Goal: Task Accomplishment & Management: Complete application form

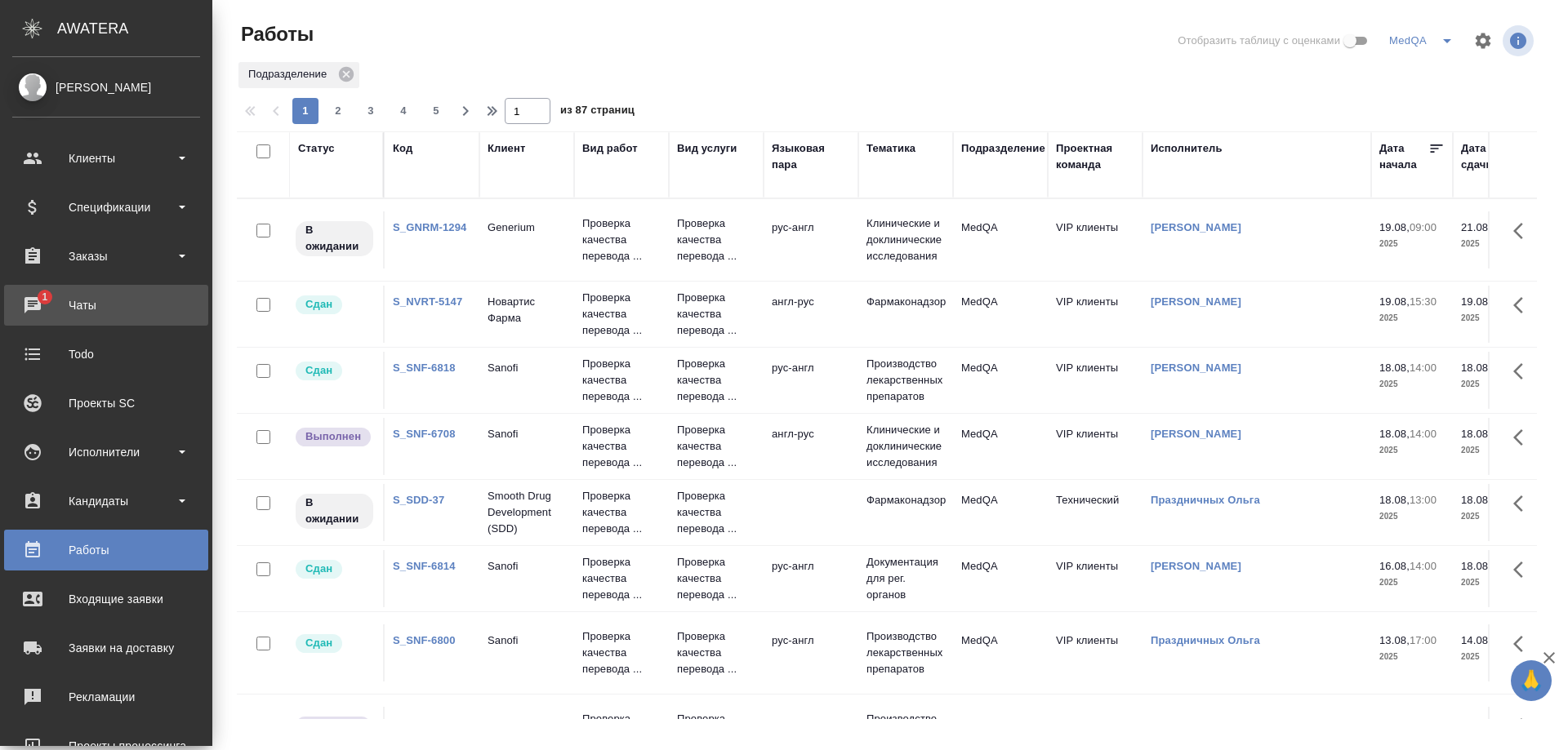
click at [75, 301] on div "Чаты" at bounding box center [107, 305] width 188 height 24
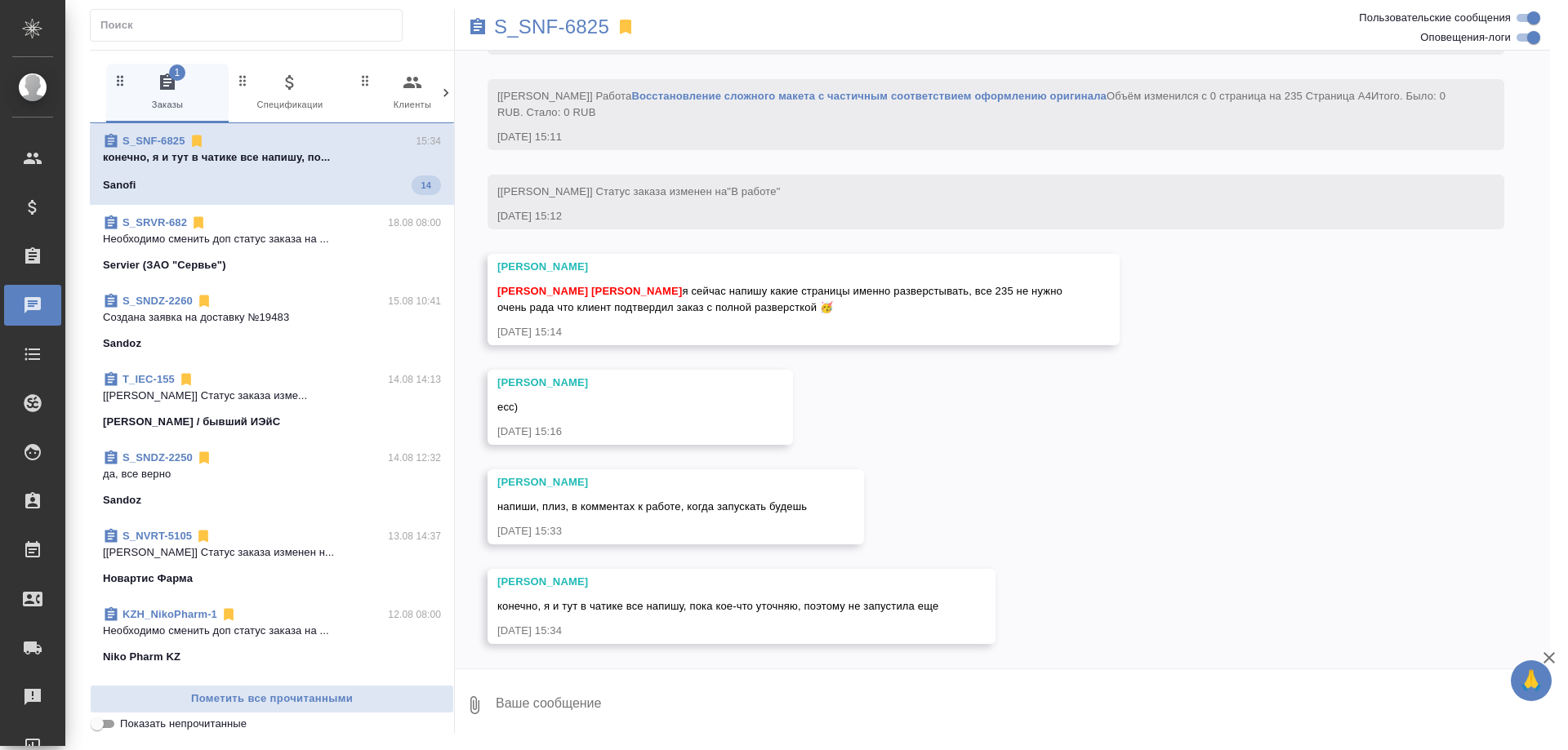
scroll to position [3507, 0]
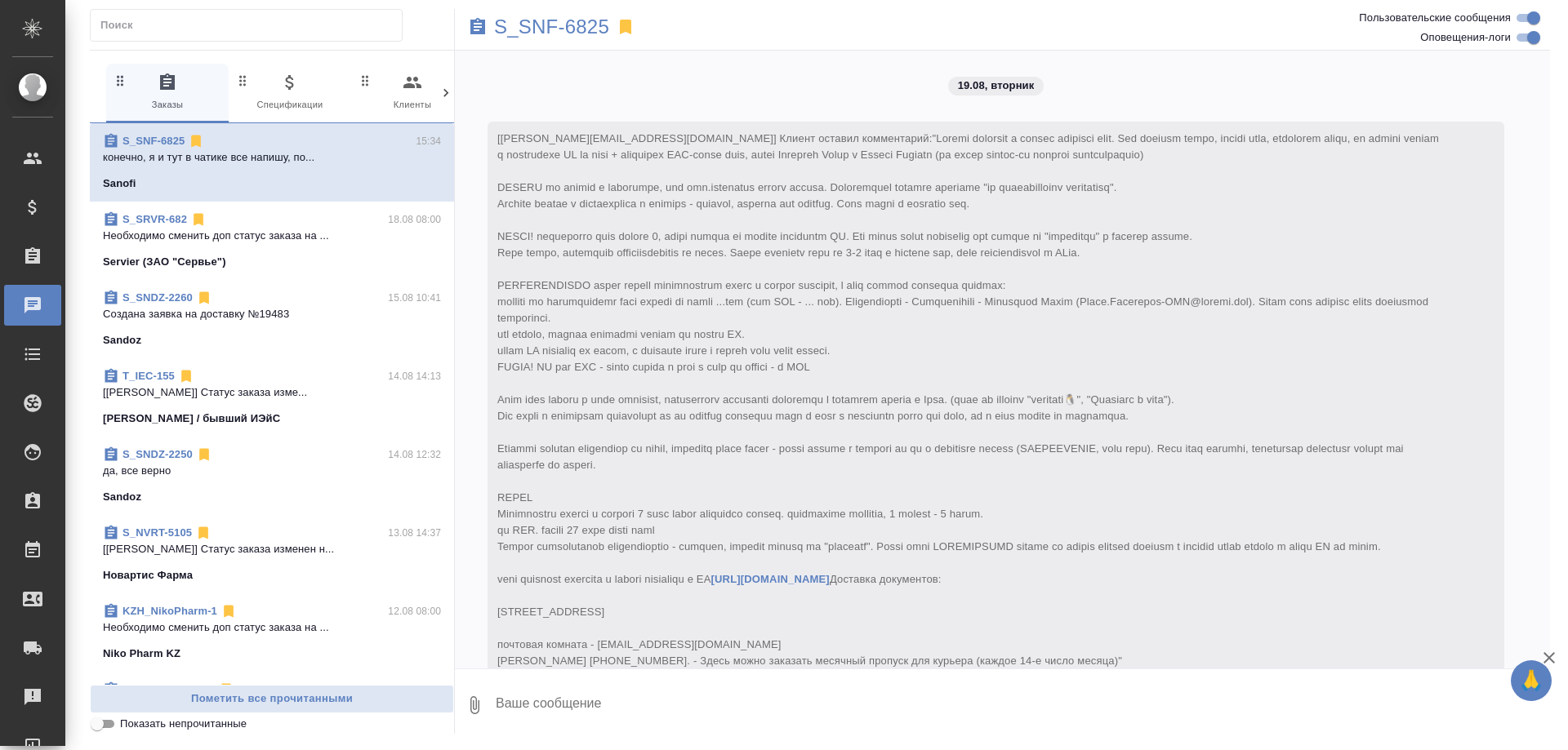
scroll to position [3507, 0]
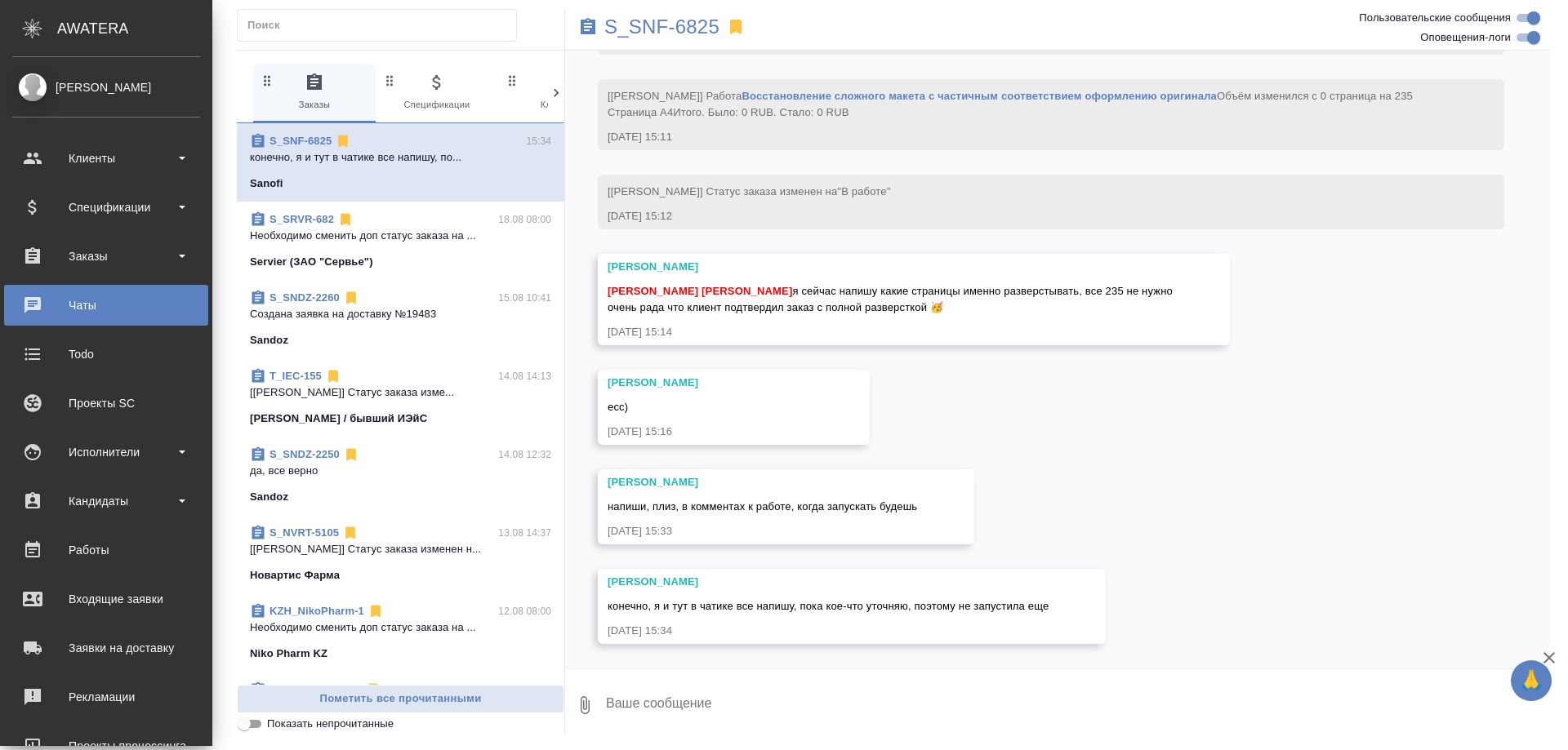
scroll to position [3507, 0]
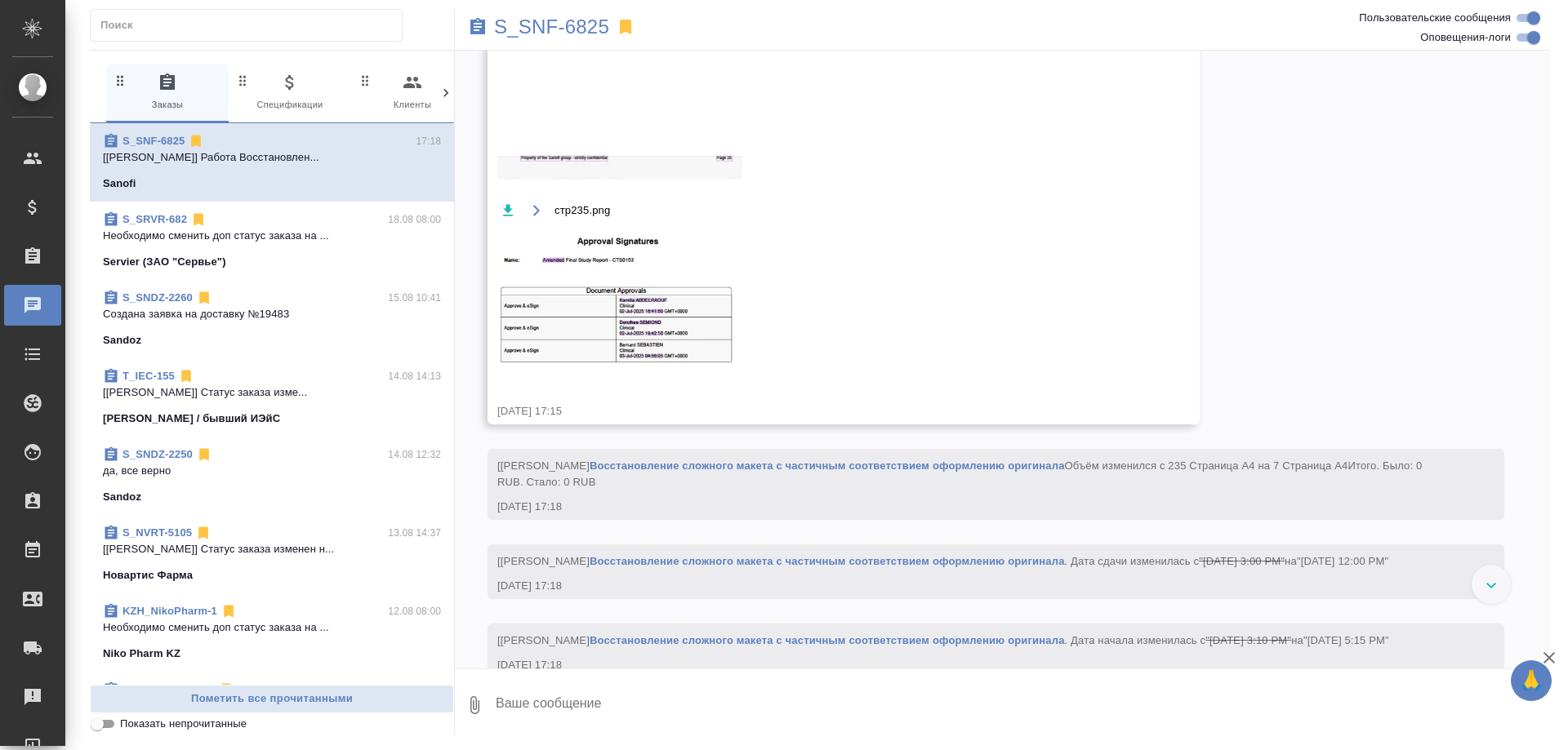
scroll to position [5728, 0]
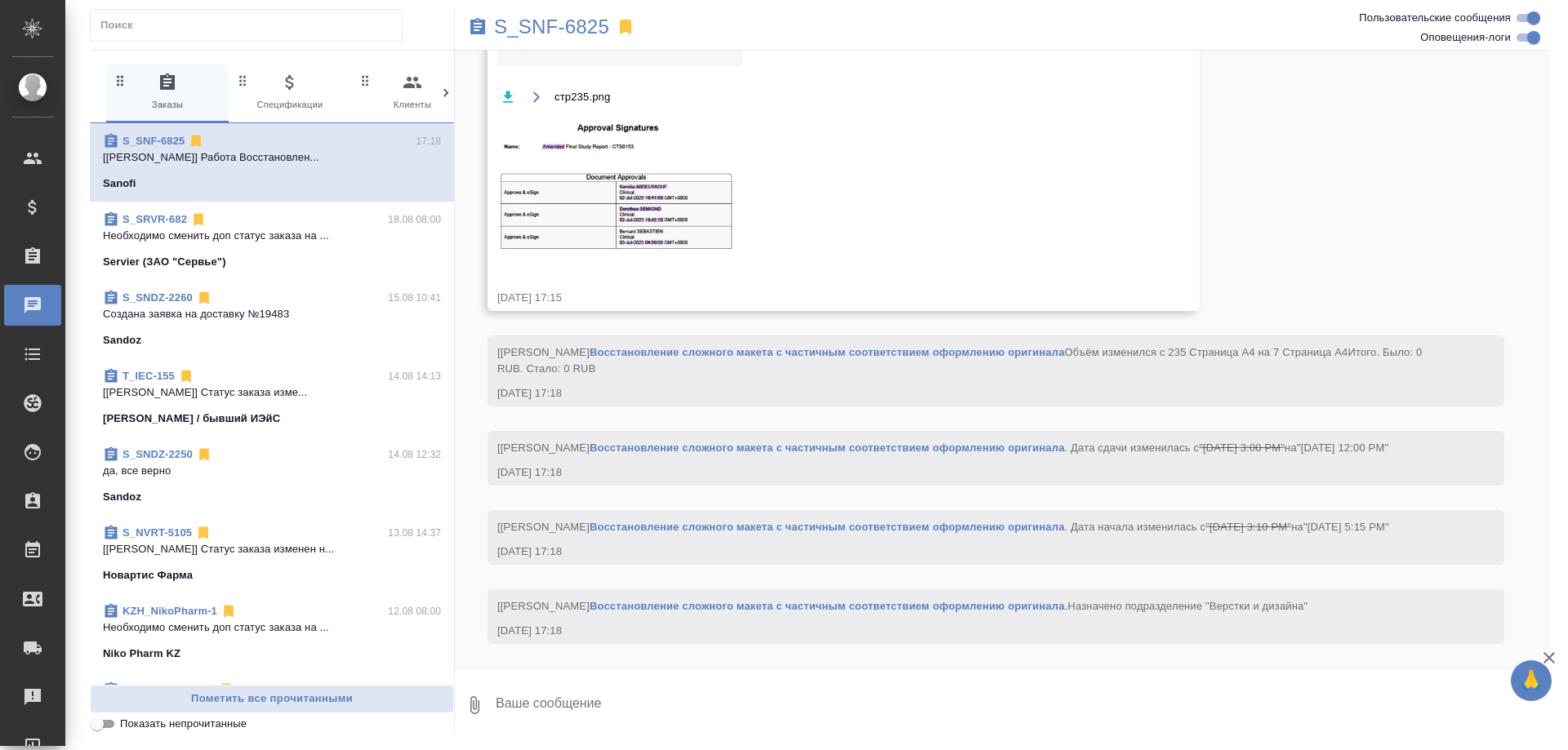
scroll to position [5951, 0]
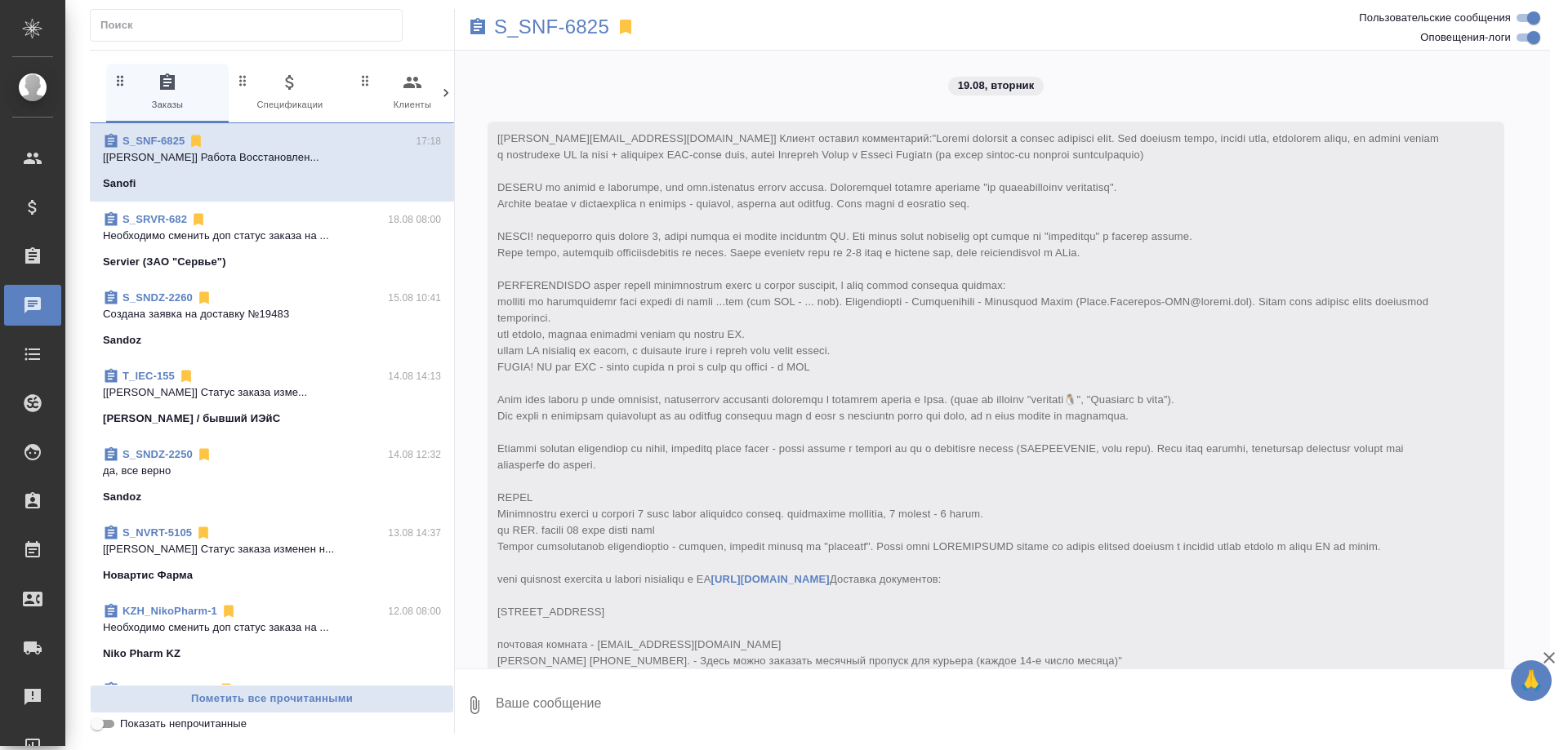
scroll to position [5951, 0]
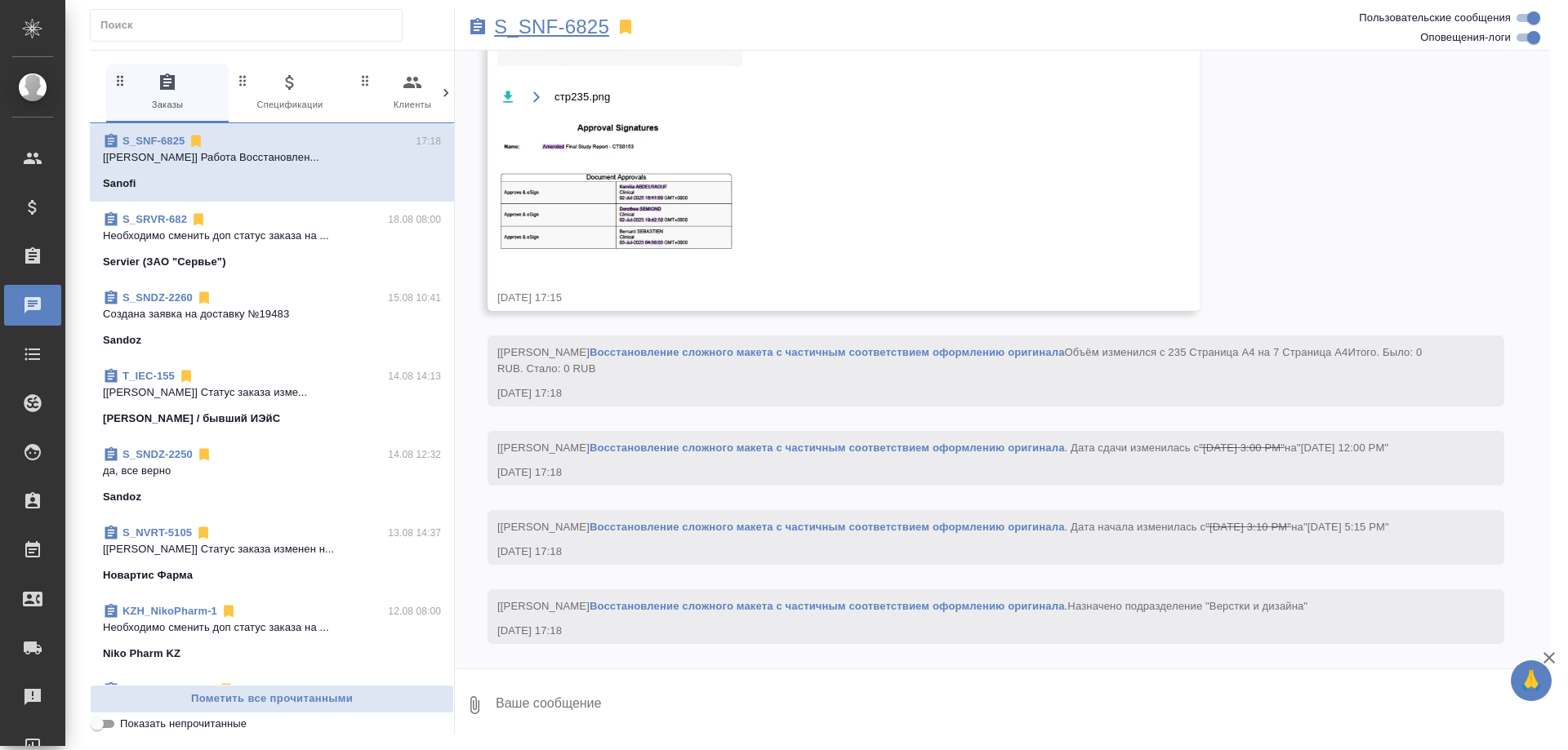
click at [521, 30] on p "S_SNF-6825" at bounding box center [552, 27] width 116 height 16
click at [32, 551] on div "Работы" at bounding box center [12, 550] width 41 height 24
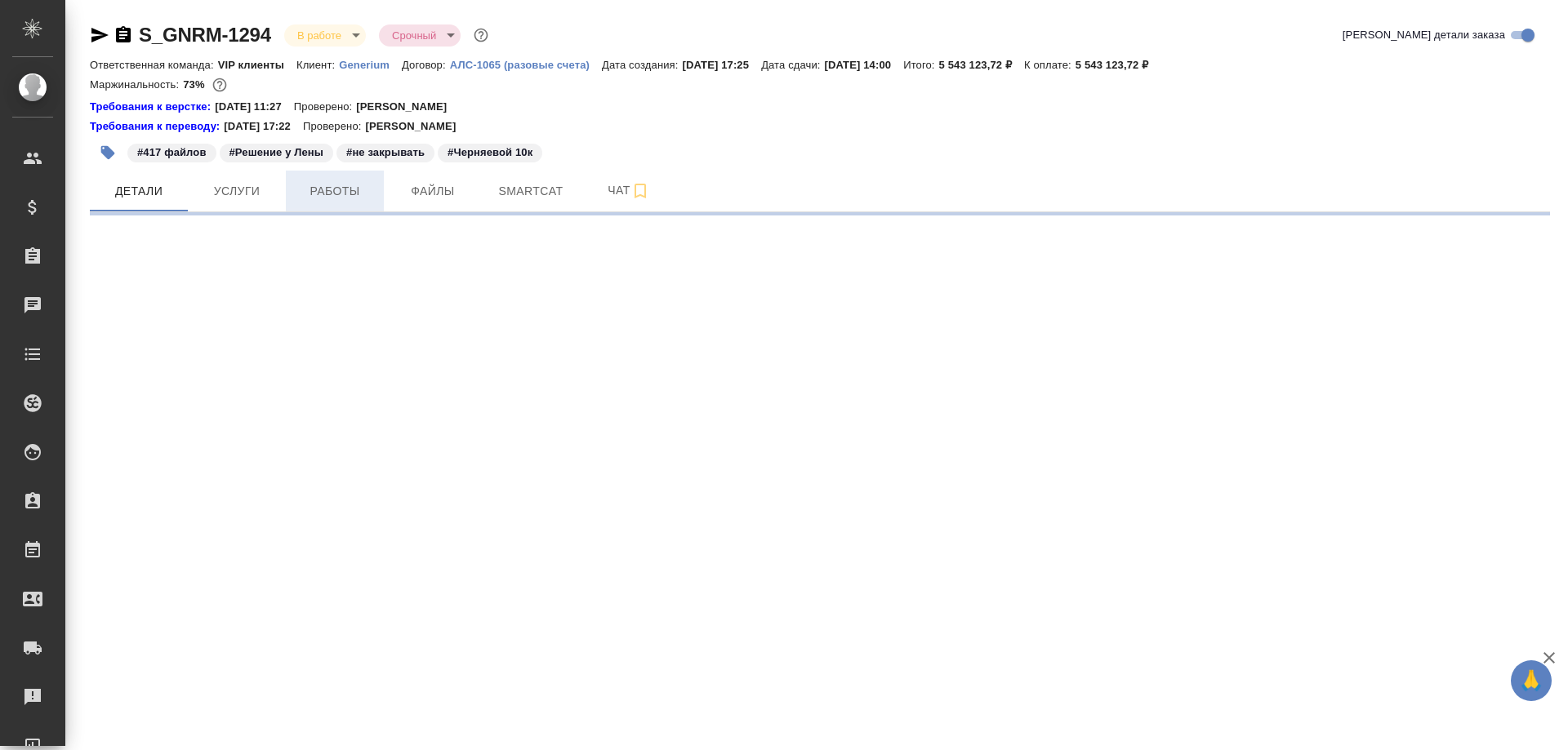
select select "RU"
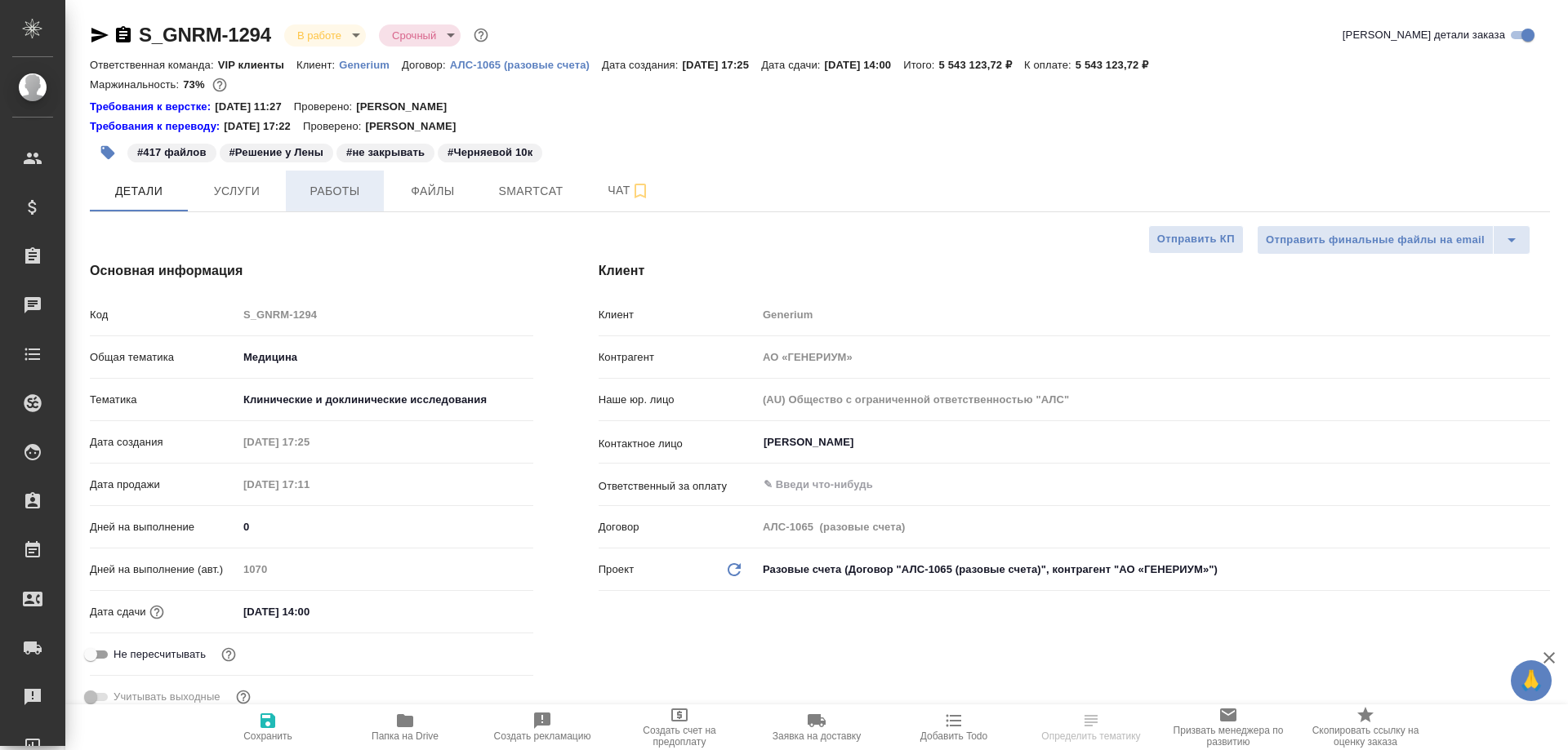
type textarea "x"
click at [327, 196] on span "Работы" at bounding box center [334, 191] width 79 height 21
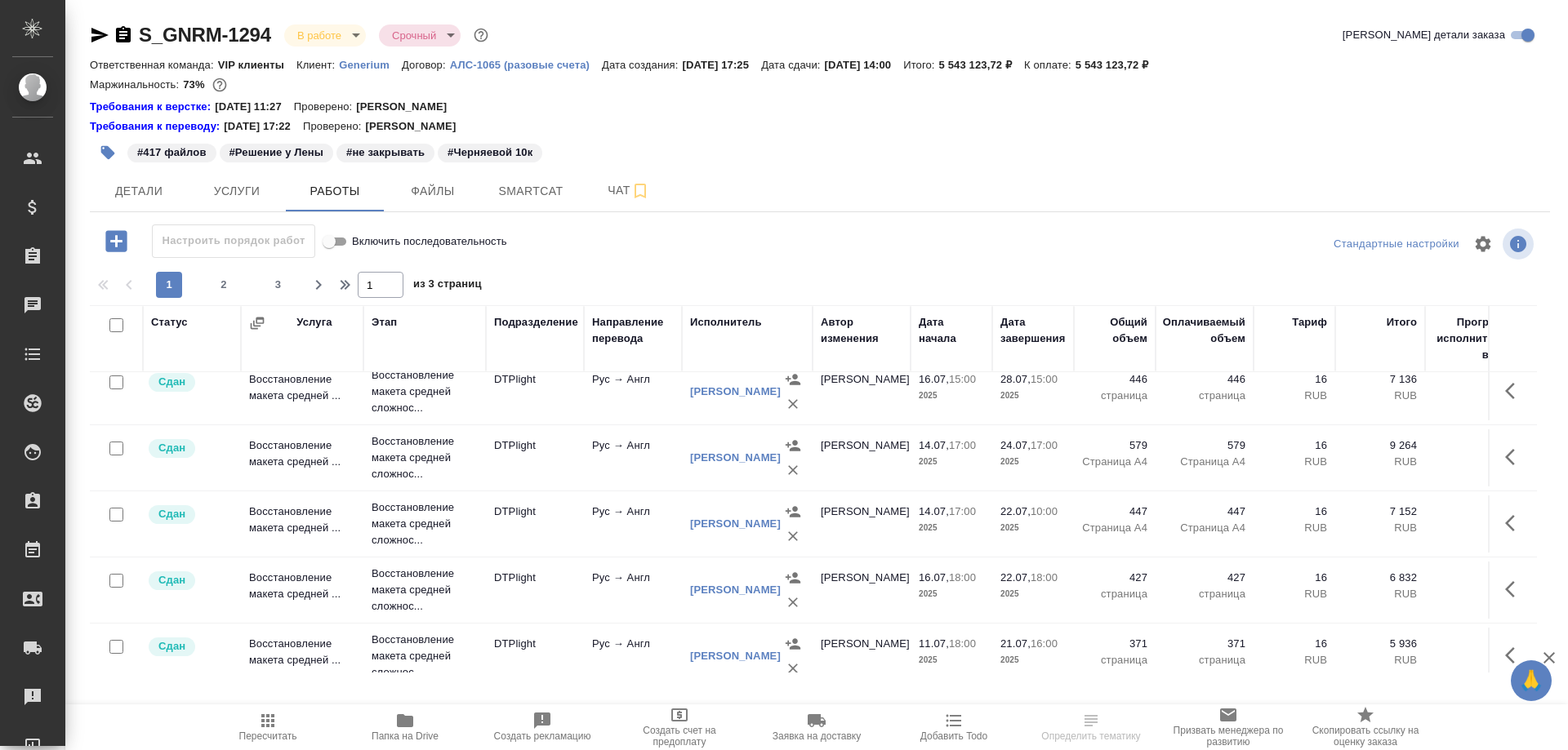
scroll to position [1366, 0]
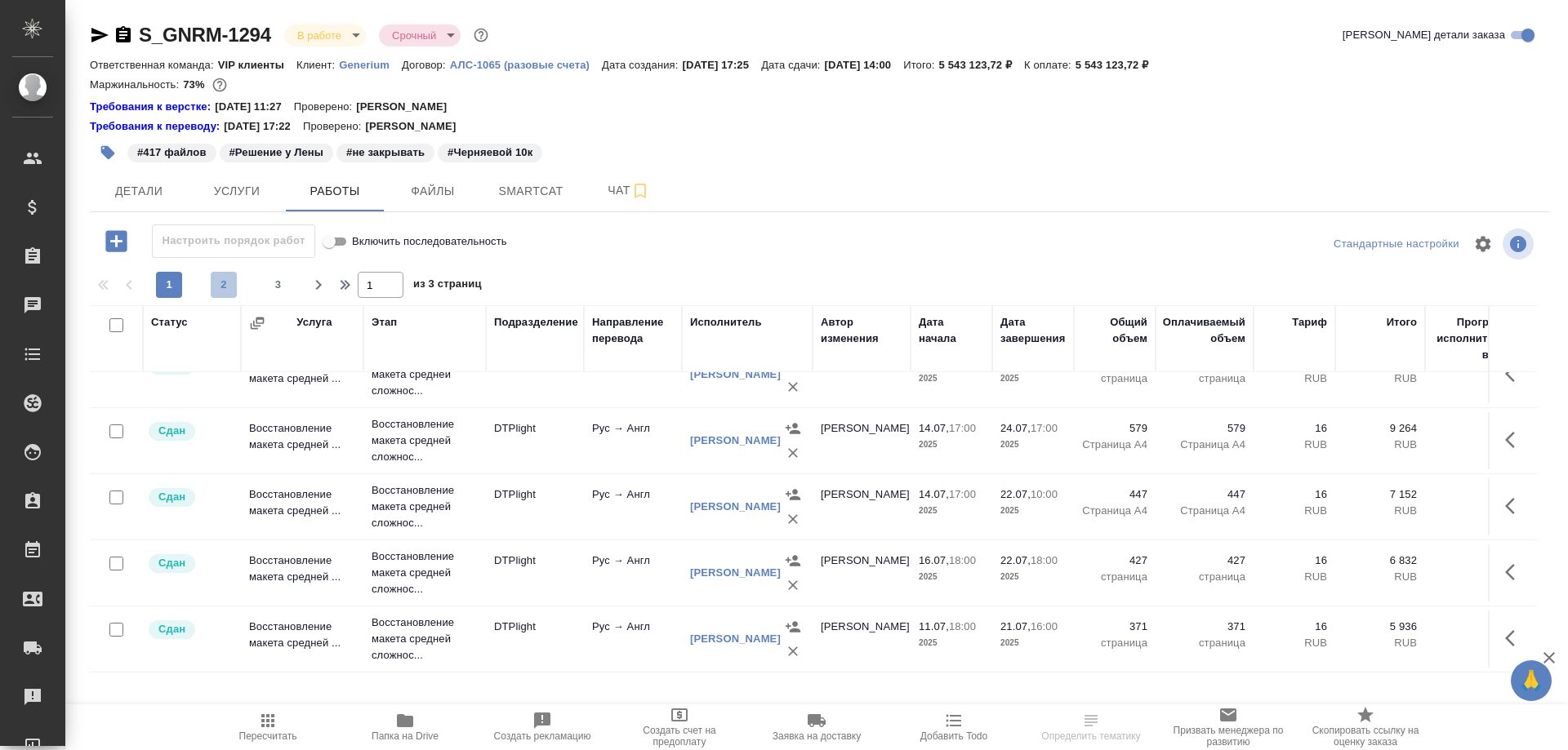
click at [227, 287] on span "2" at bounding box center [223, 285] width 26 height 16
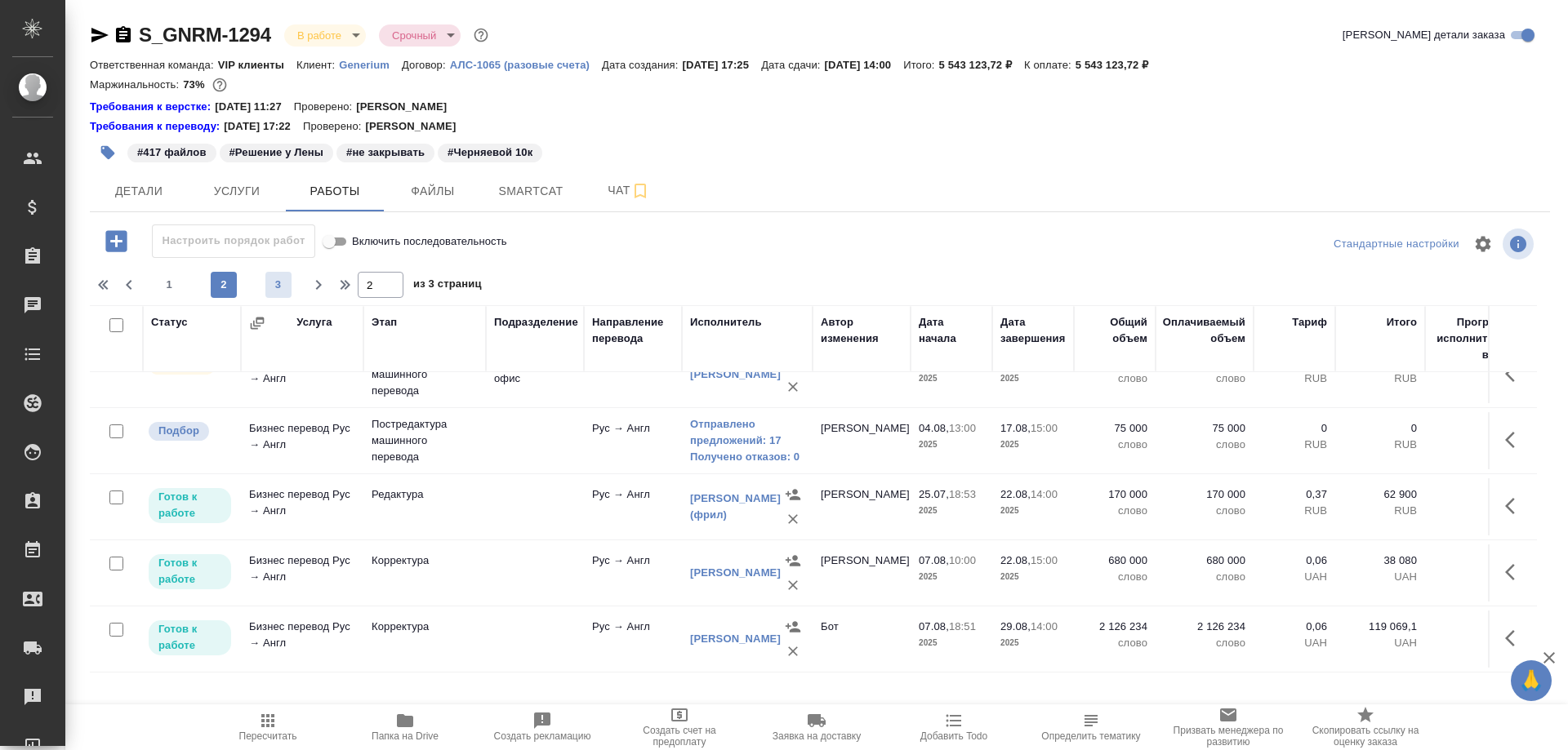
click at [274, 292] on span "3" at bounding box center [278, 285] width 26 height 16
type input "3"
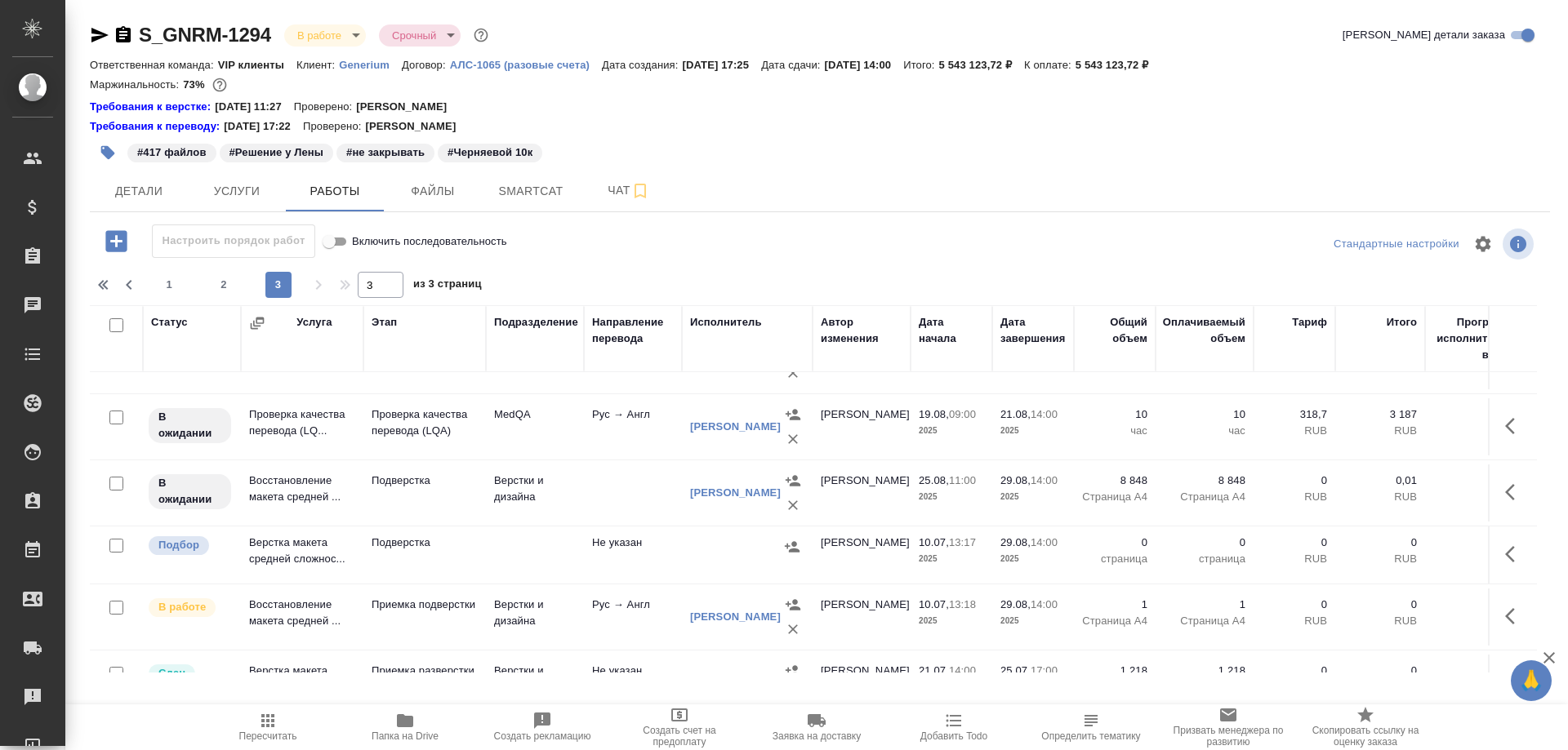
scroll to position [0, 0]
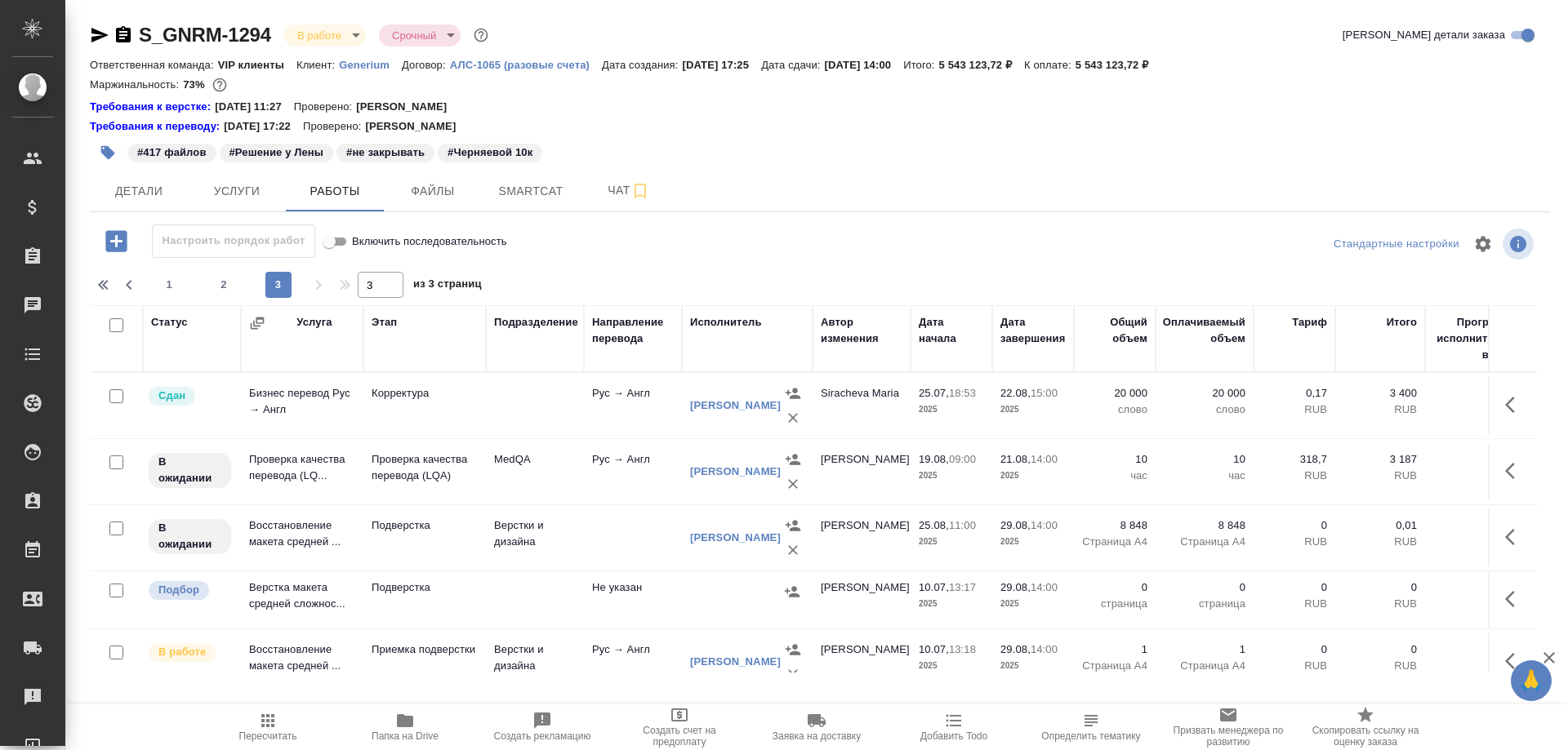
click at [270, 434] on td "Проверка качества перевода (LQ..." at bounding box center [302, 405] width 123 height 57
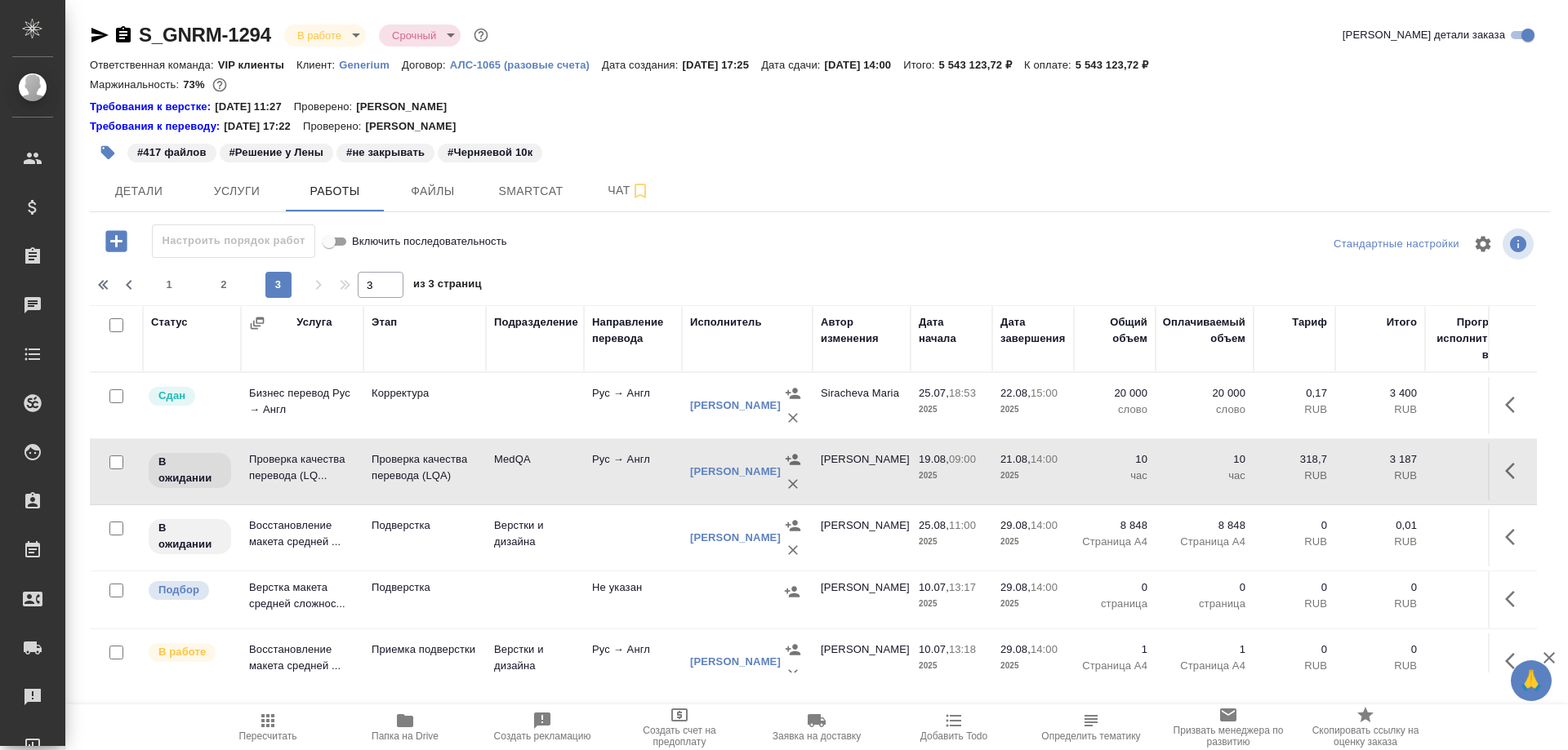
click at [270, 434] on td "Проверка качества перевода (LQ..." at bounding box center [302, 405] width 123 height 57
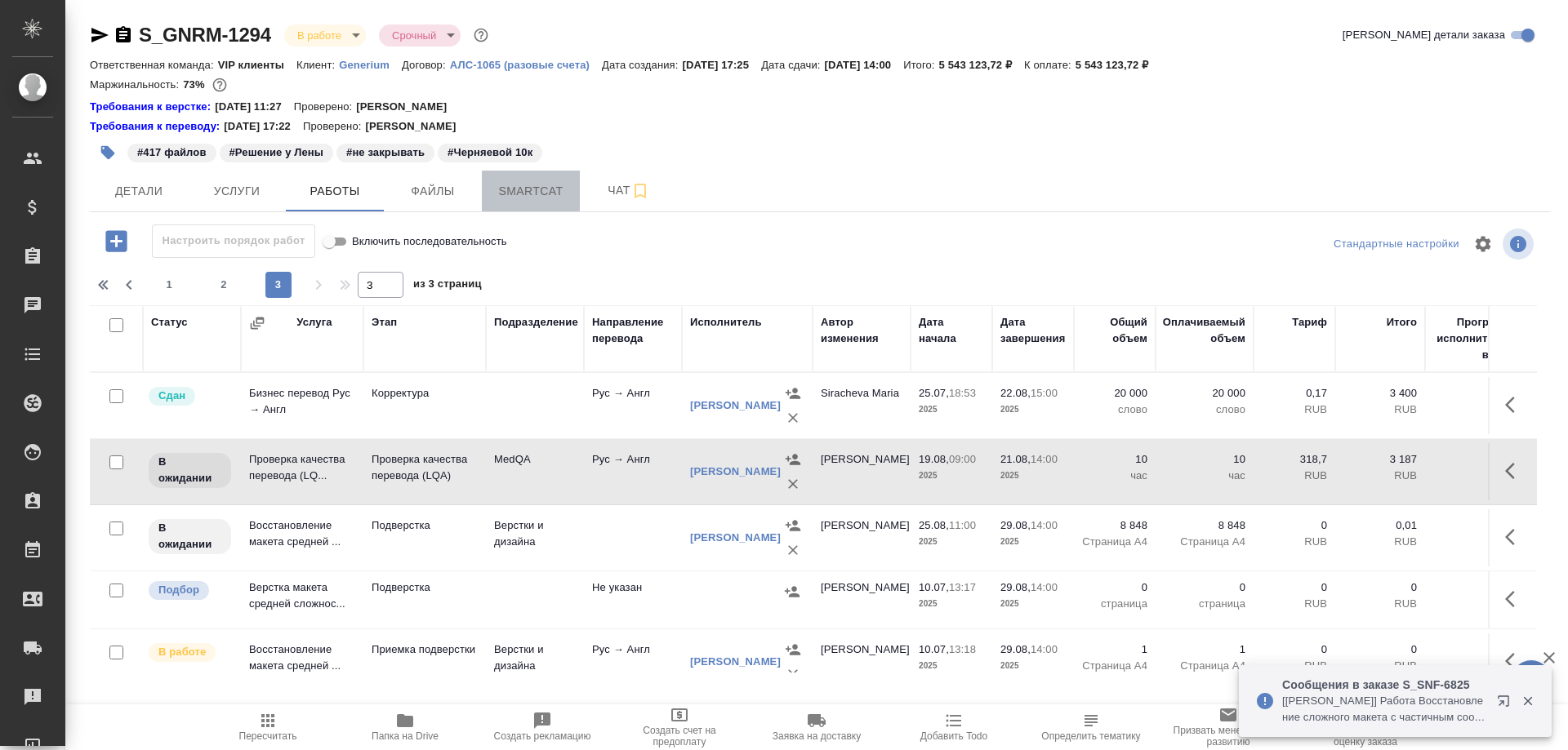
click at [543, 180] on button "Smartcat" at bounding box center [531, 190] width 98 height 41
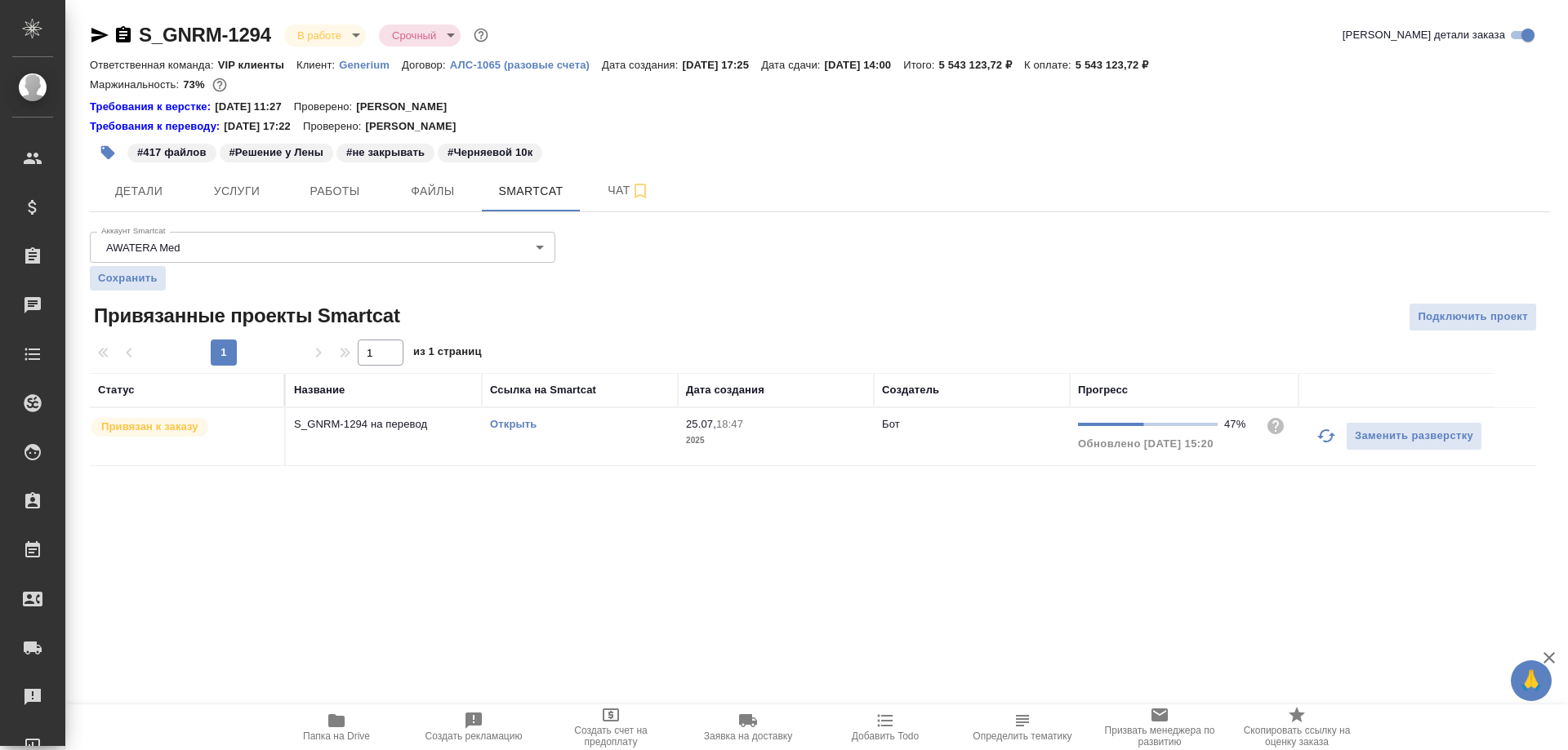
click at [510, 425] on link "Открыть" at bounding box center [514, 424] width 47 height 13
click at [329, 191] on span "Работы" at bounding box center [334, 191] width 79 height 21
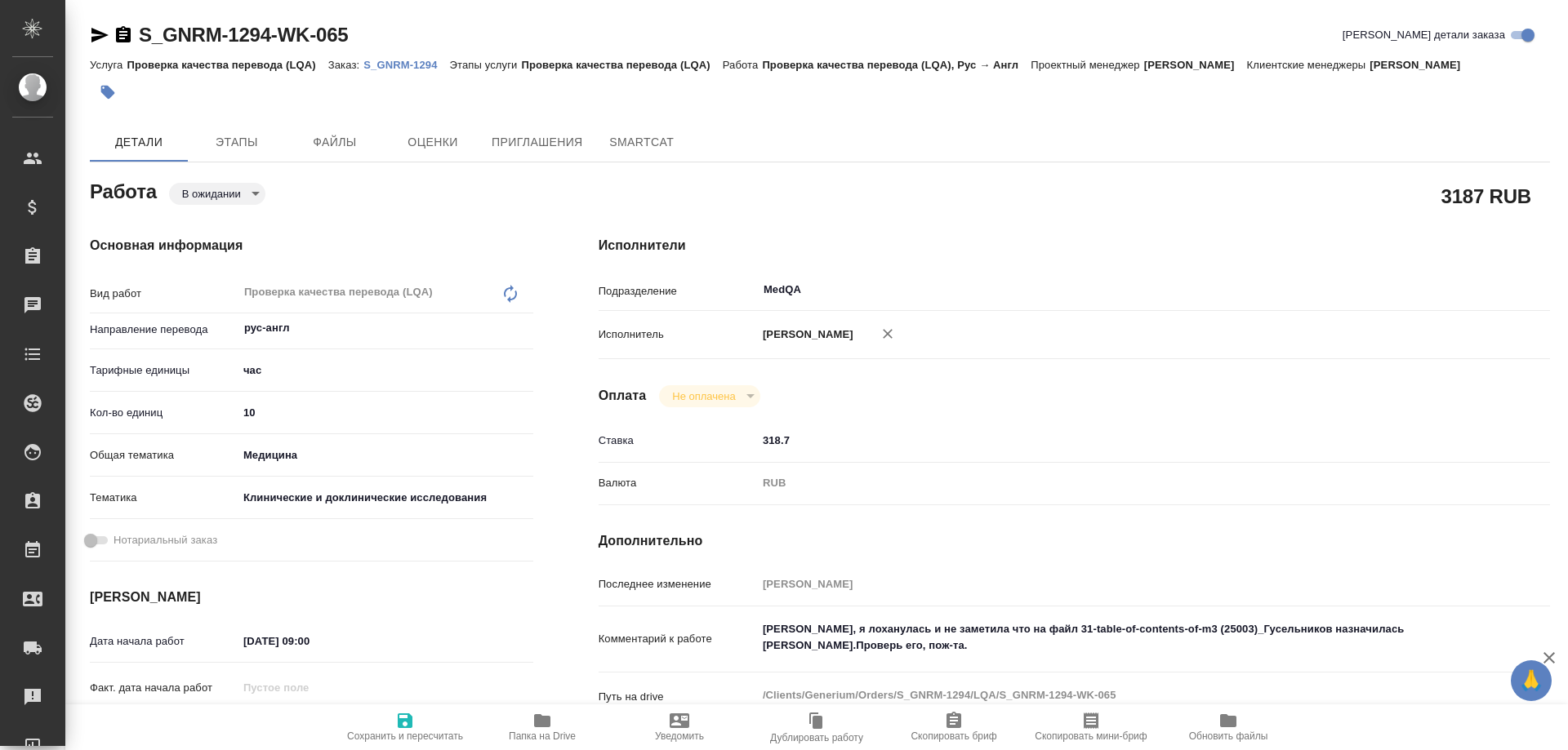
type textarea "x"
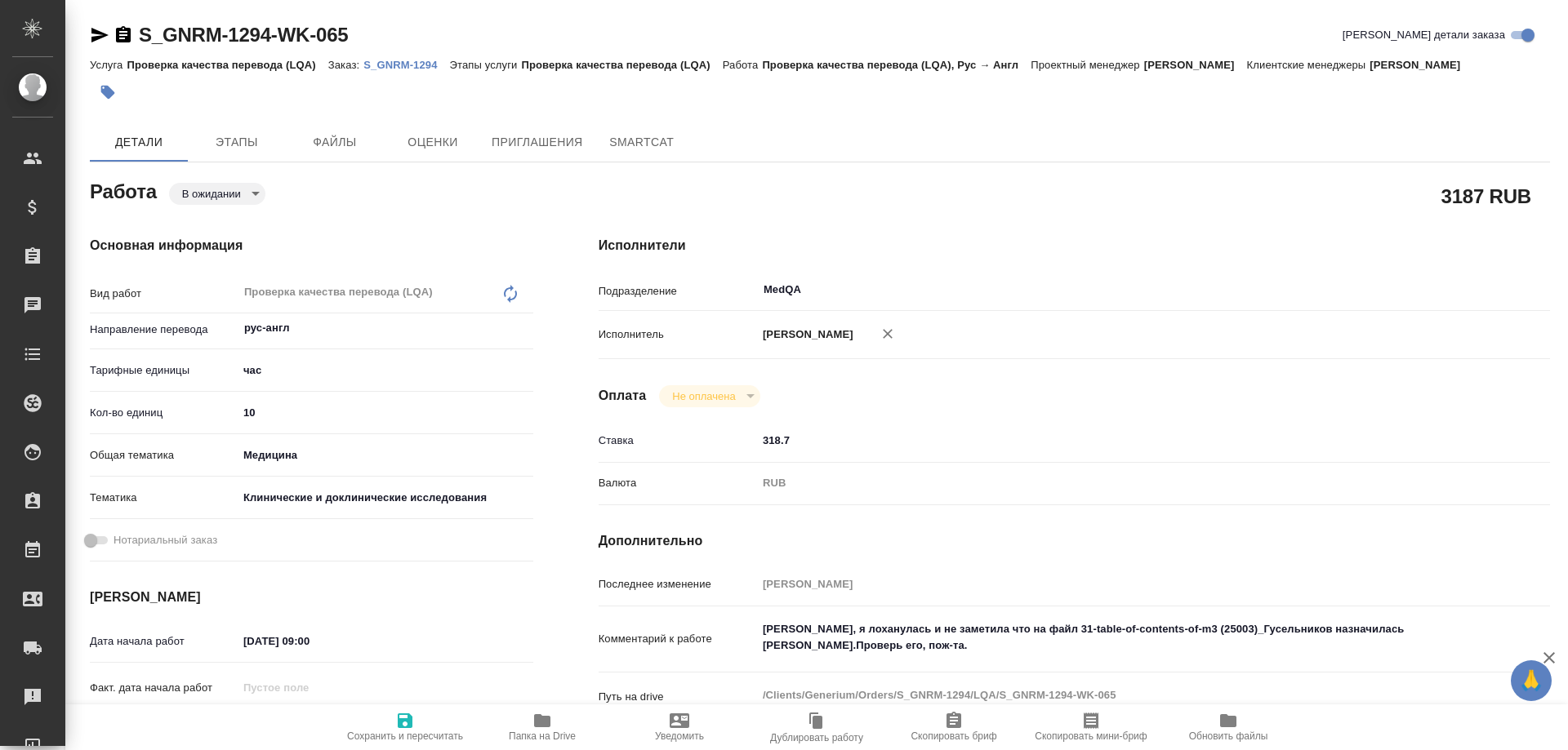
type textarea "x"
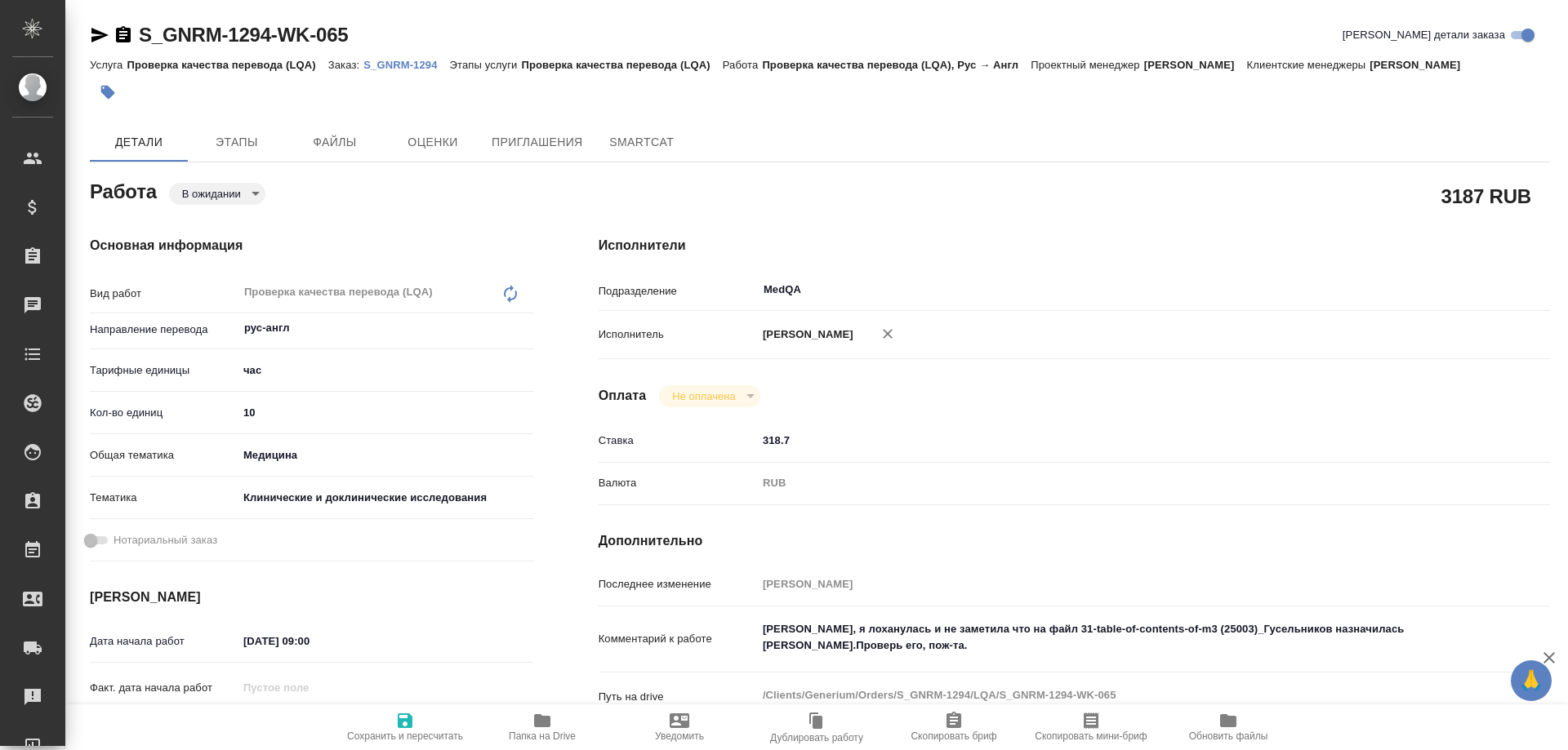
type textarea "x"
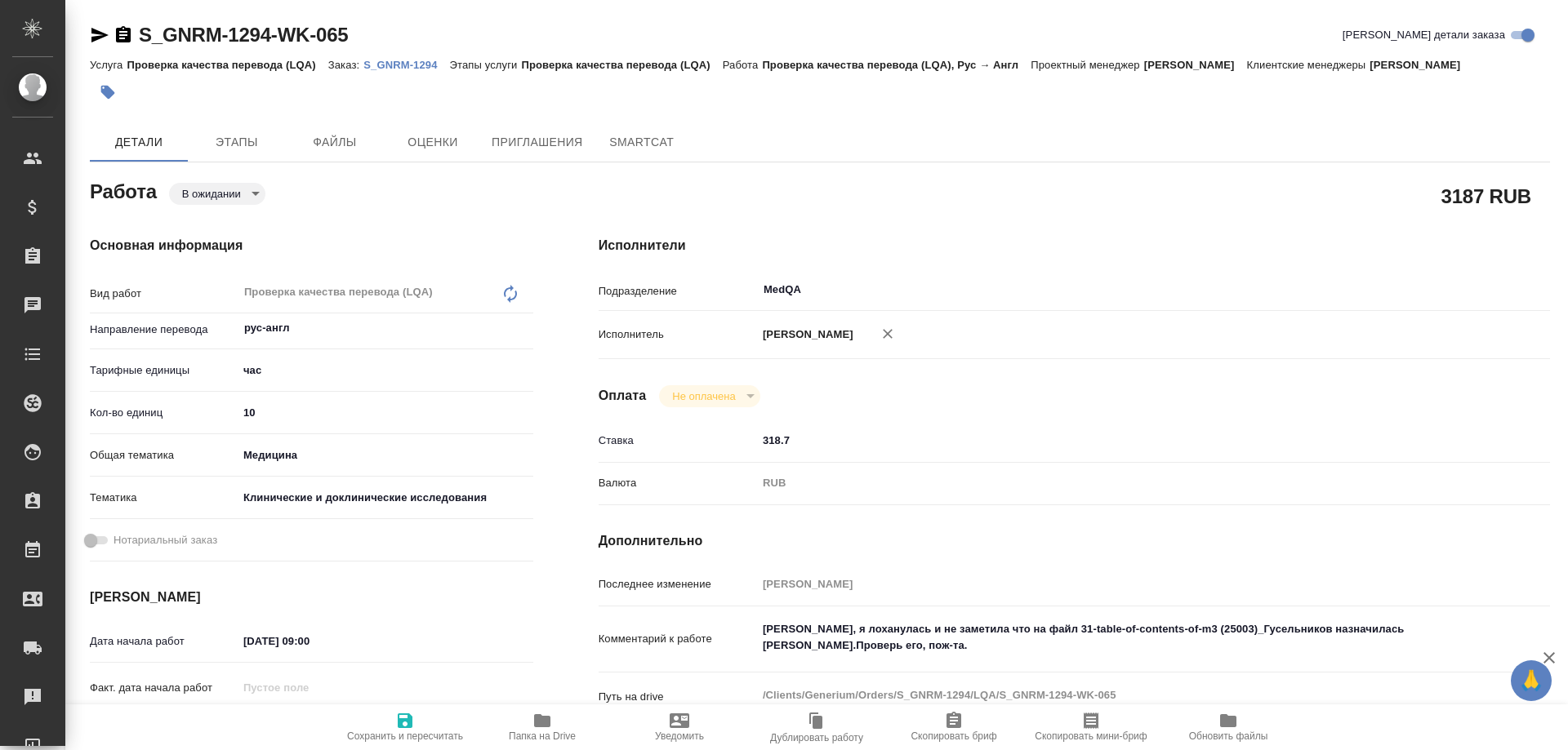
type textarea "x"
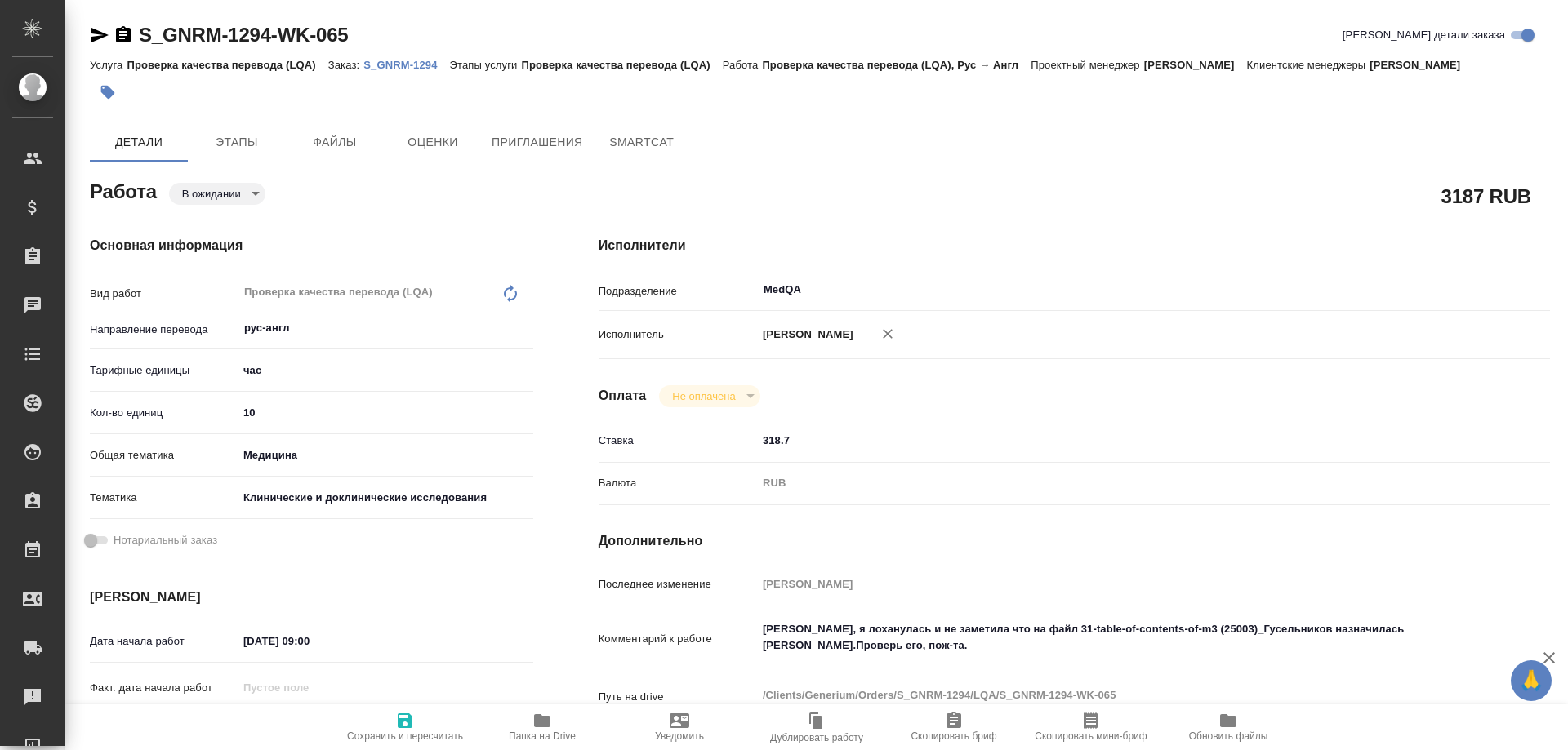
type textarea "x"
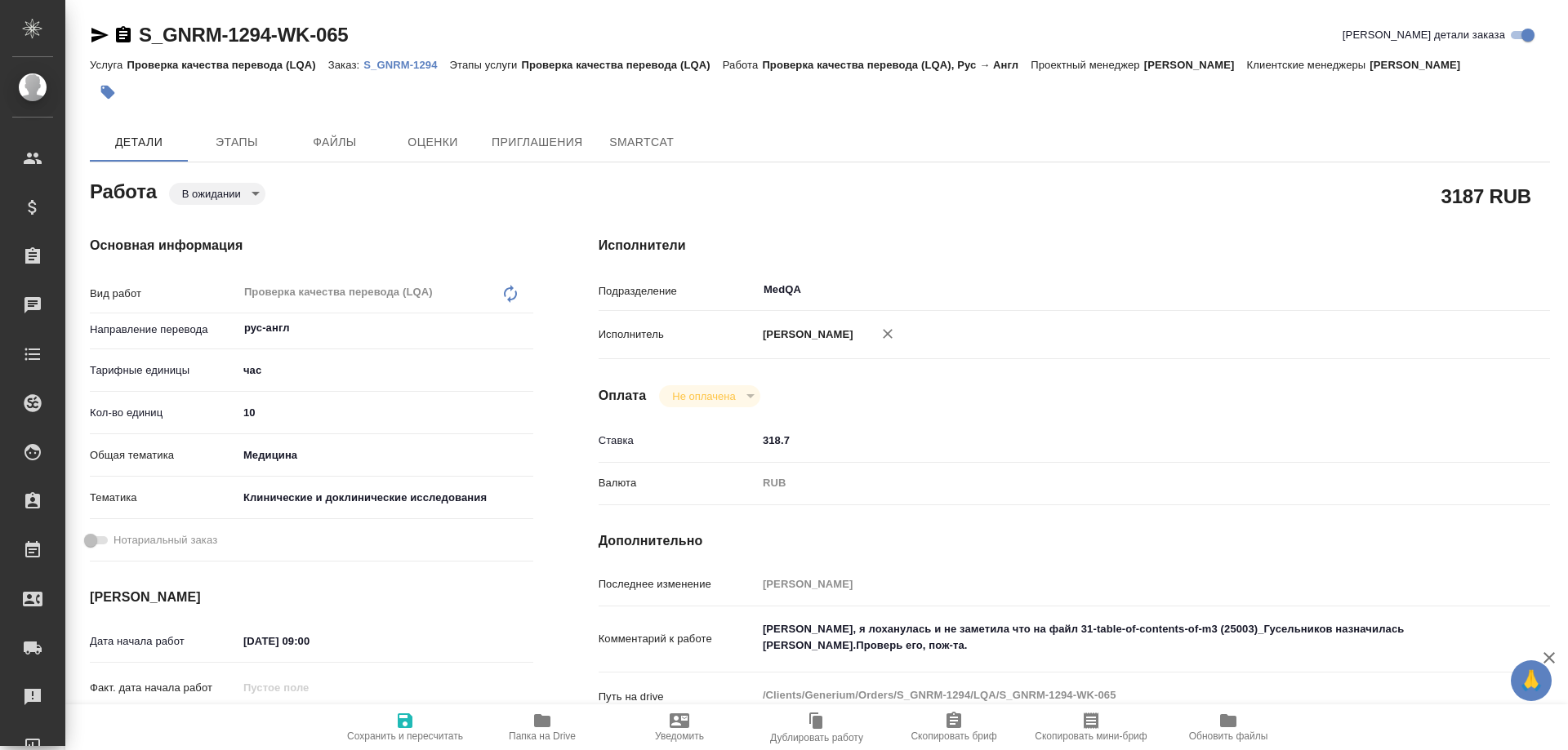
type textarea "x"
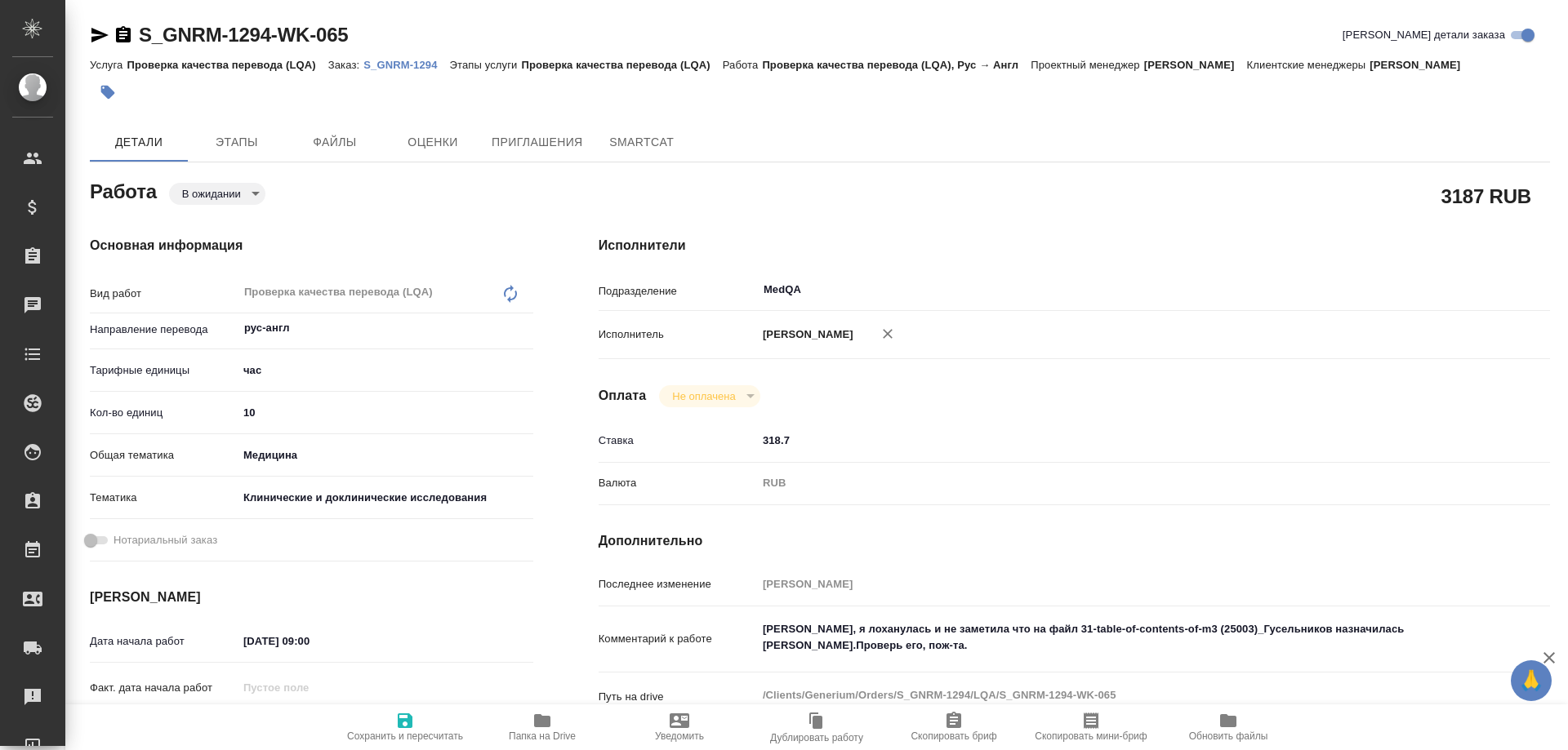
type textarea "x"
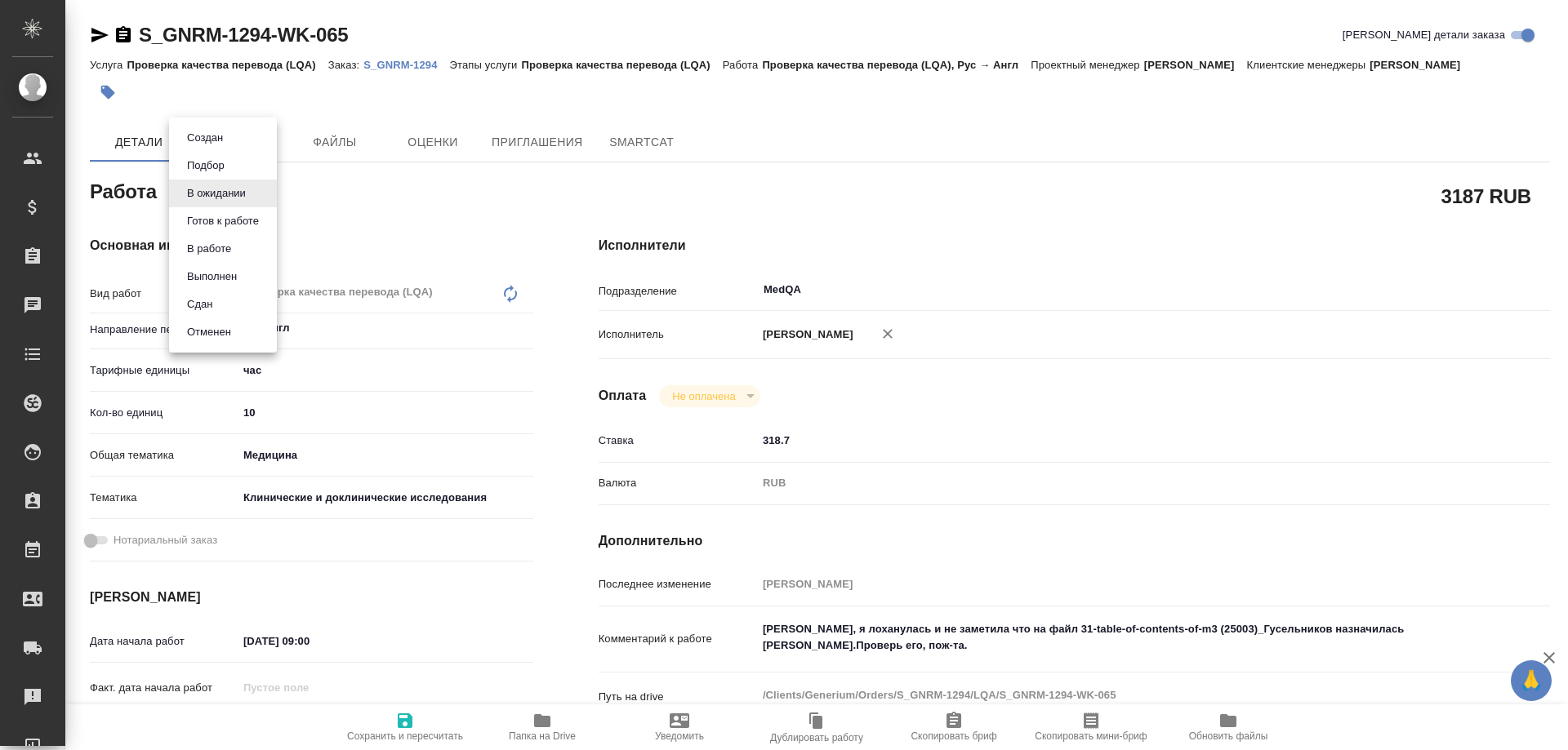
click at [246, 197] on body "🙏 .cls-1 fill:#fff; AWATERA [PERSON_NAME] Спецификации Заказы Чаты Todo Проекты…" at bounding box center [784, 375] width 1568 height 750
click at [216, 247] on button "В работе" at bounding box center [209, 249] width 54 height 18
type textarea "x"
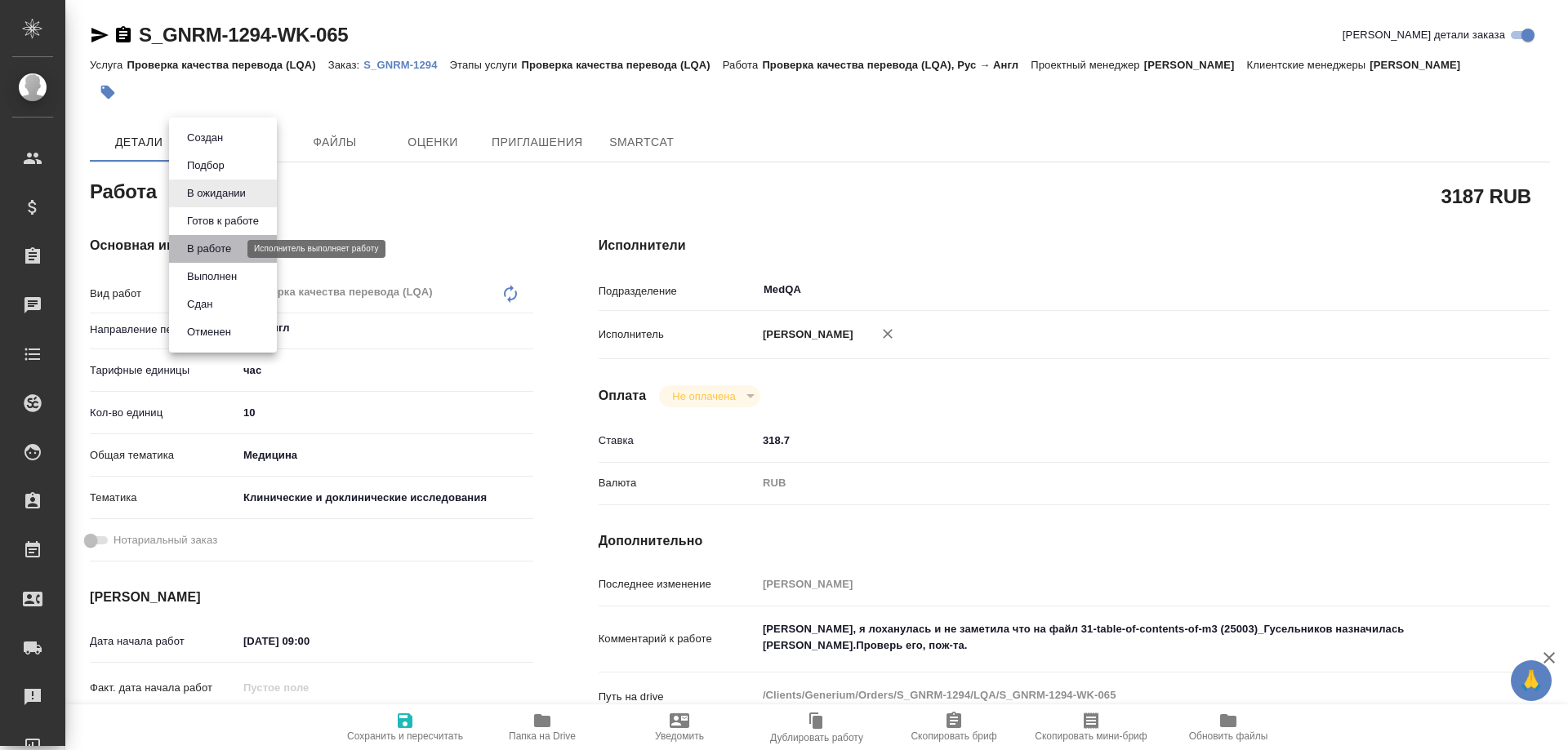
type textarea "x"
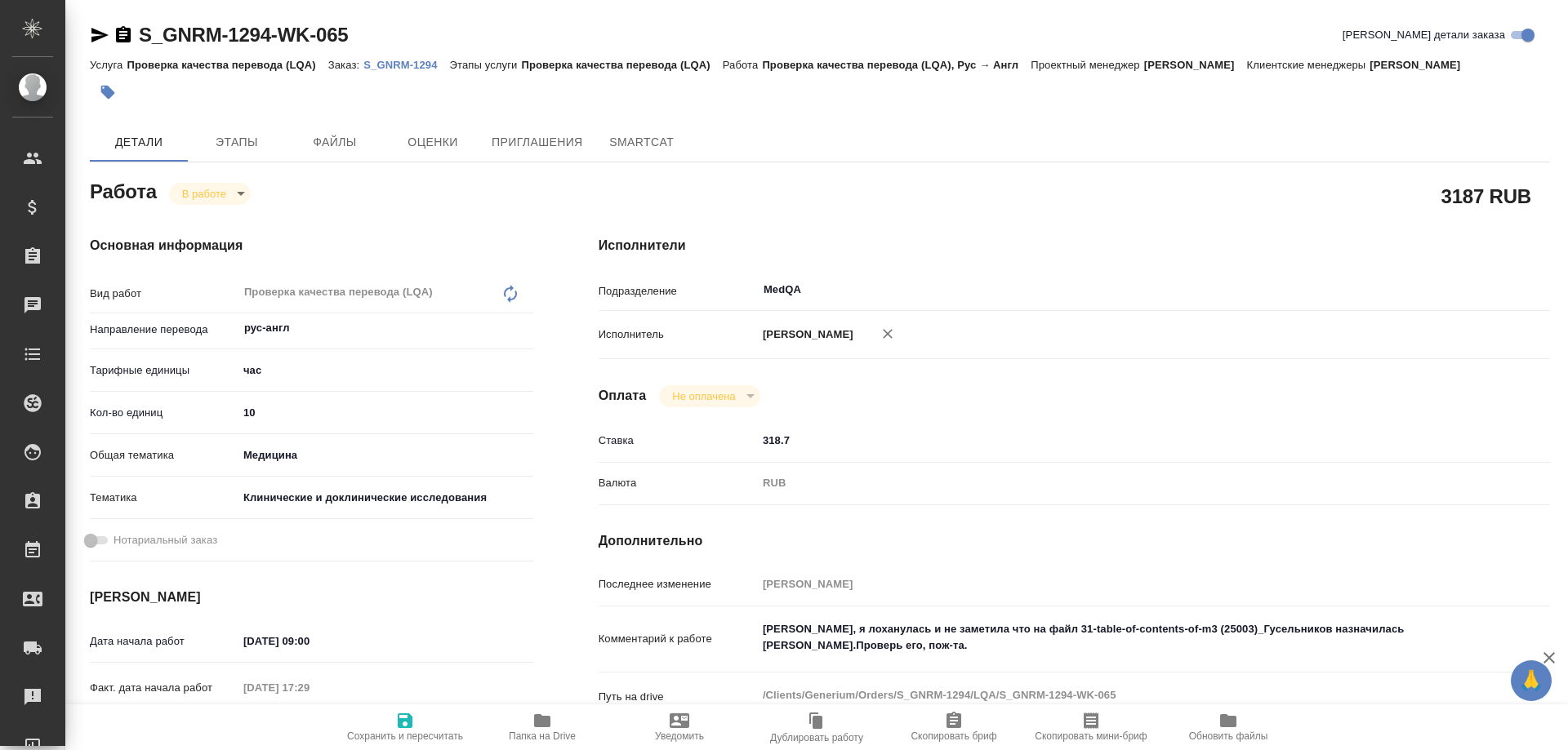
type textarea "x"
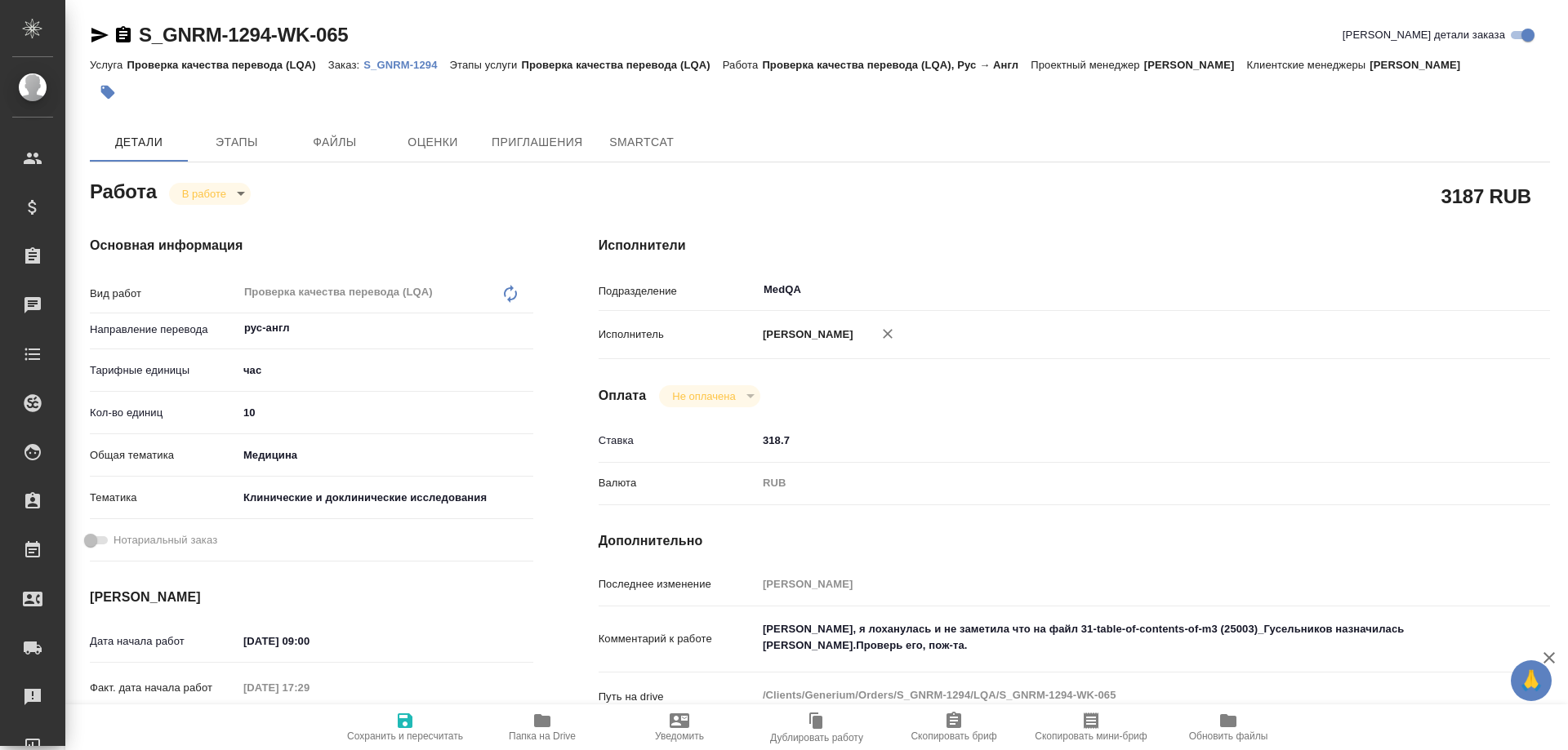
type textarea "x"
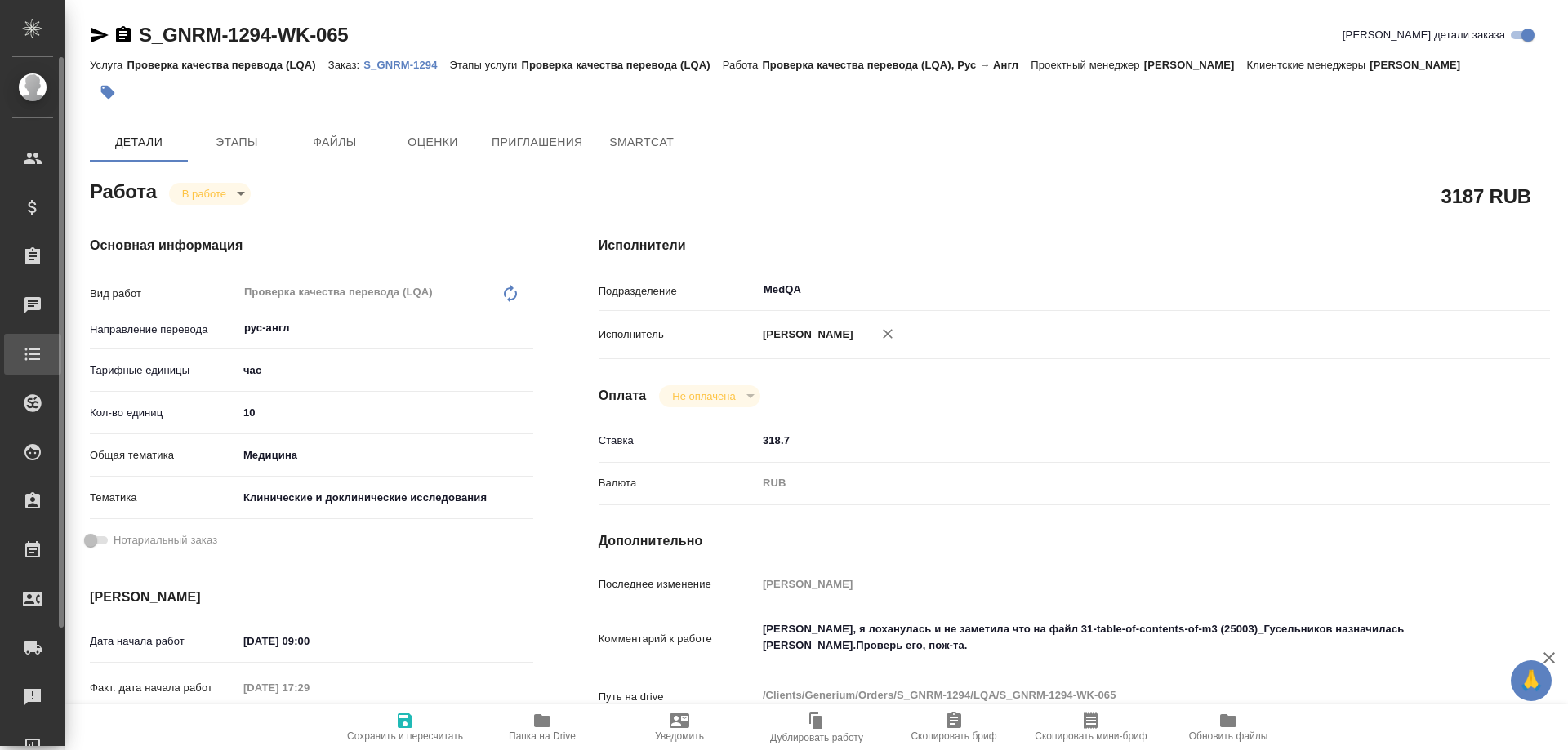
type textarea "x"
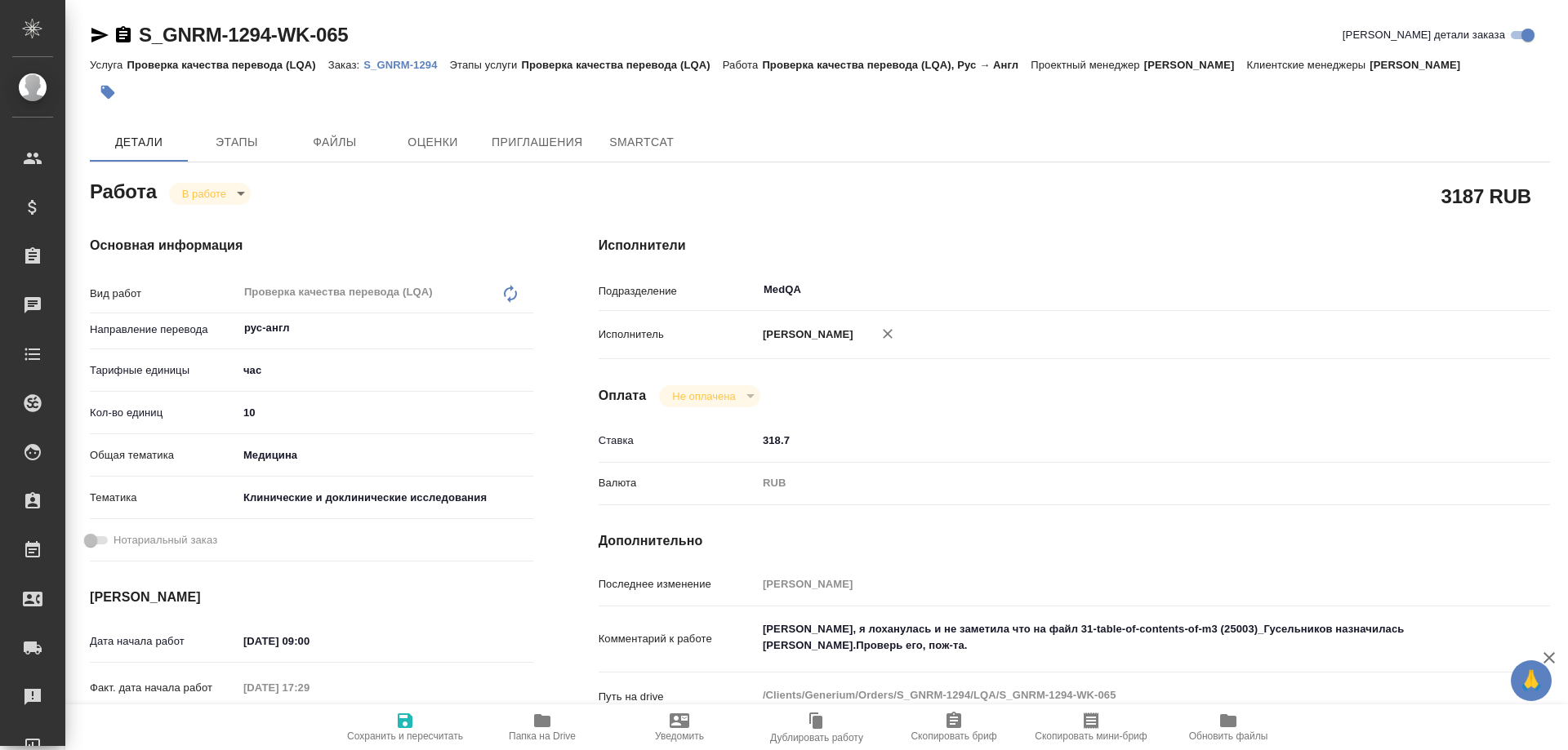
type textarea "x"
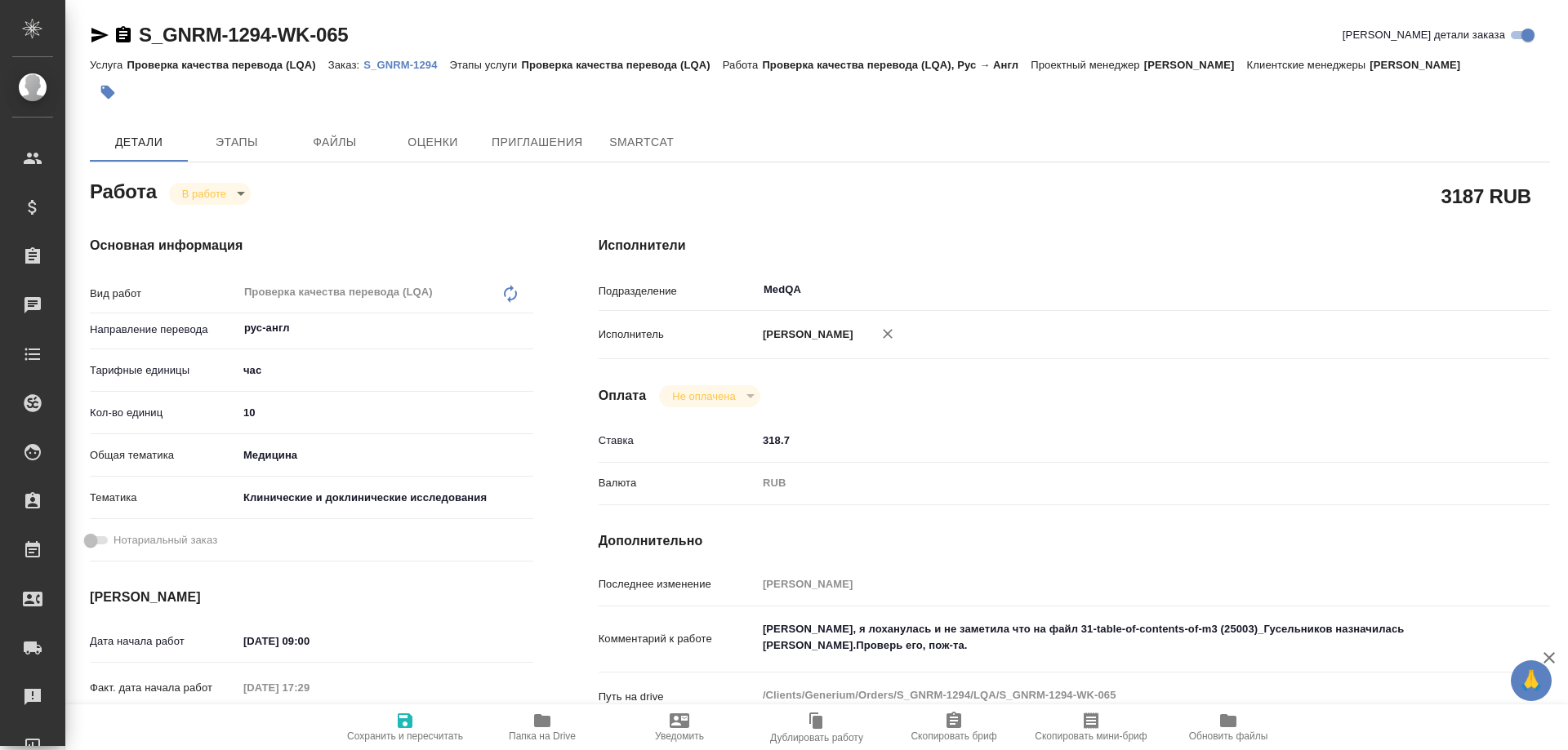
type textarea "x"
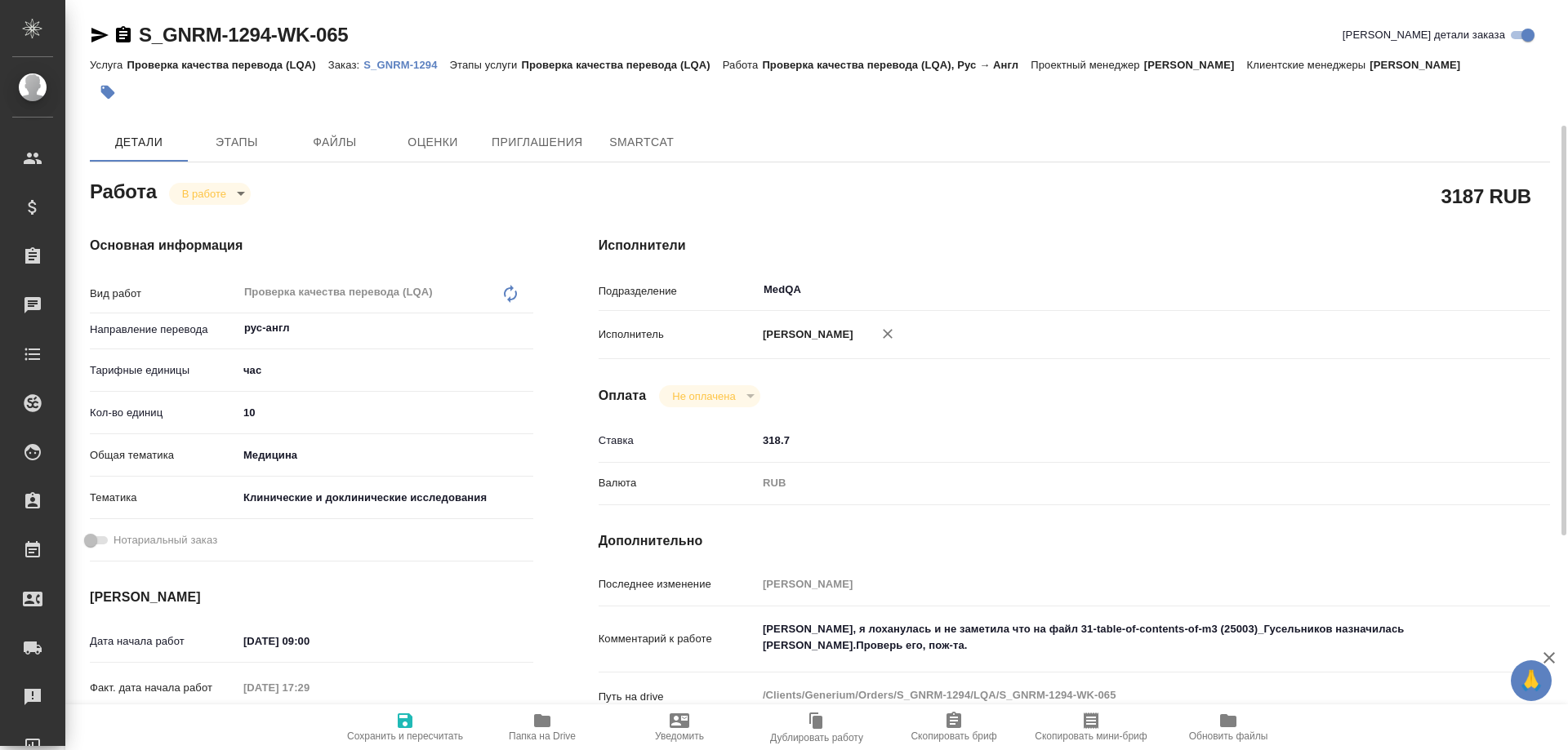
scroll to position [163, 0]
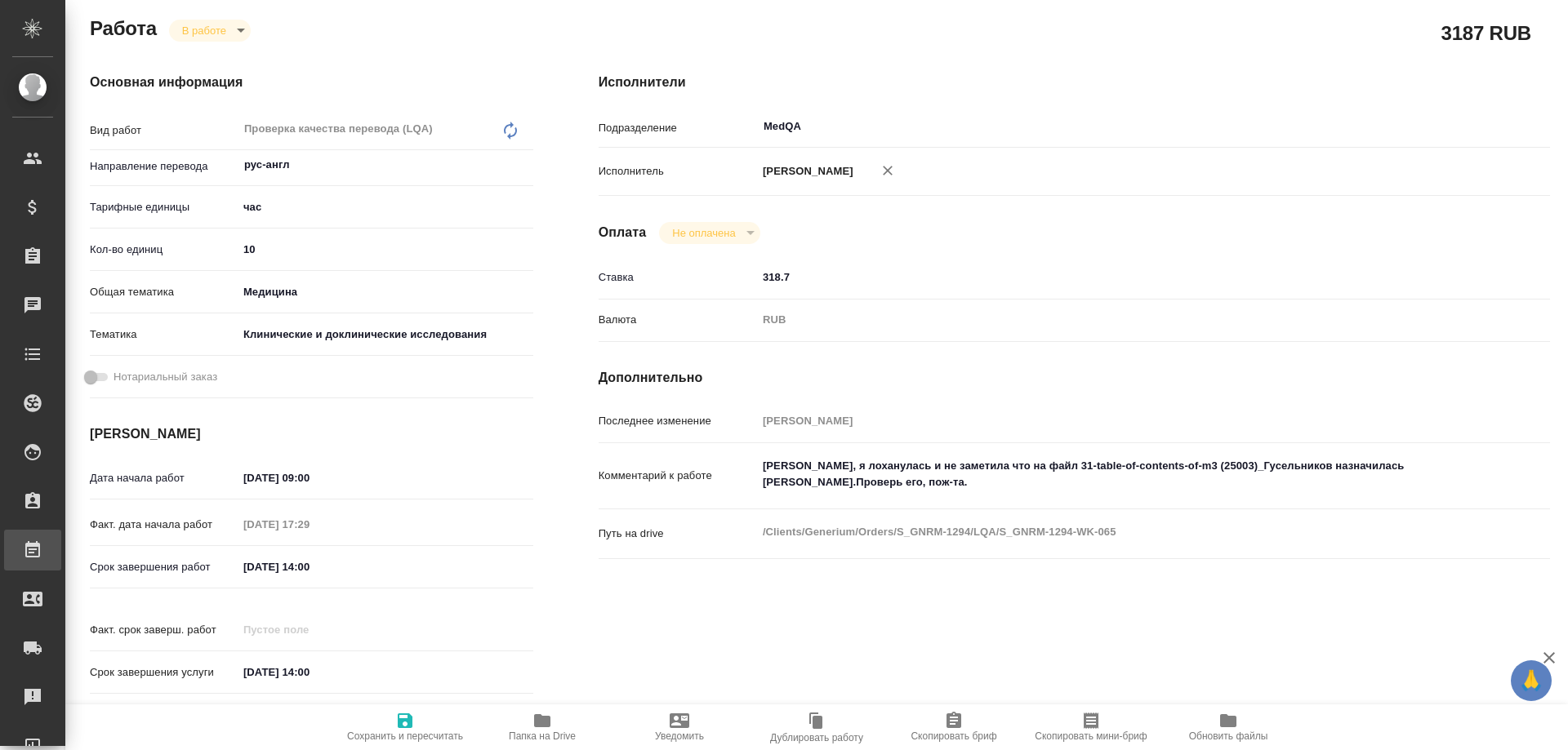
type textarea "x"
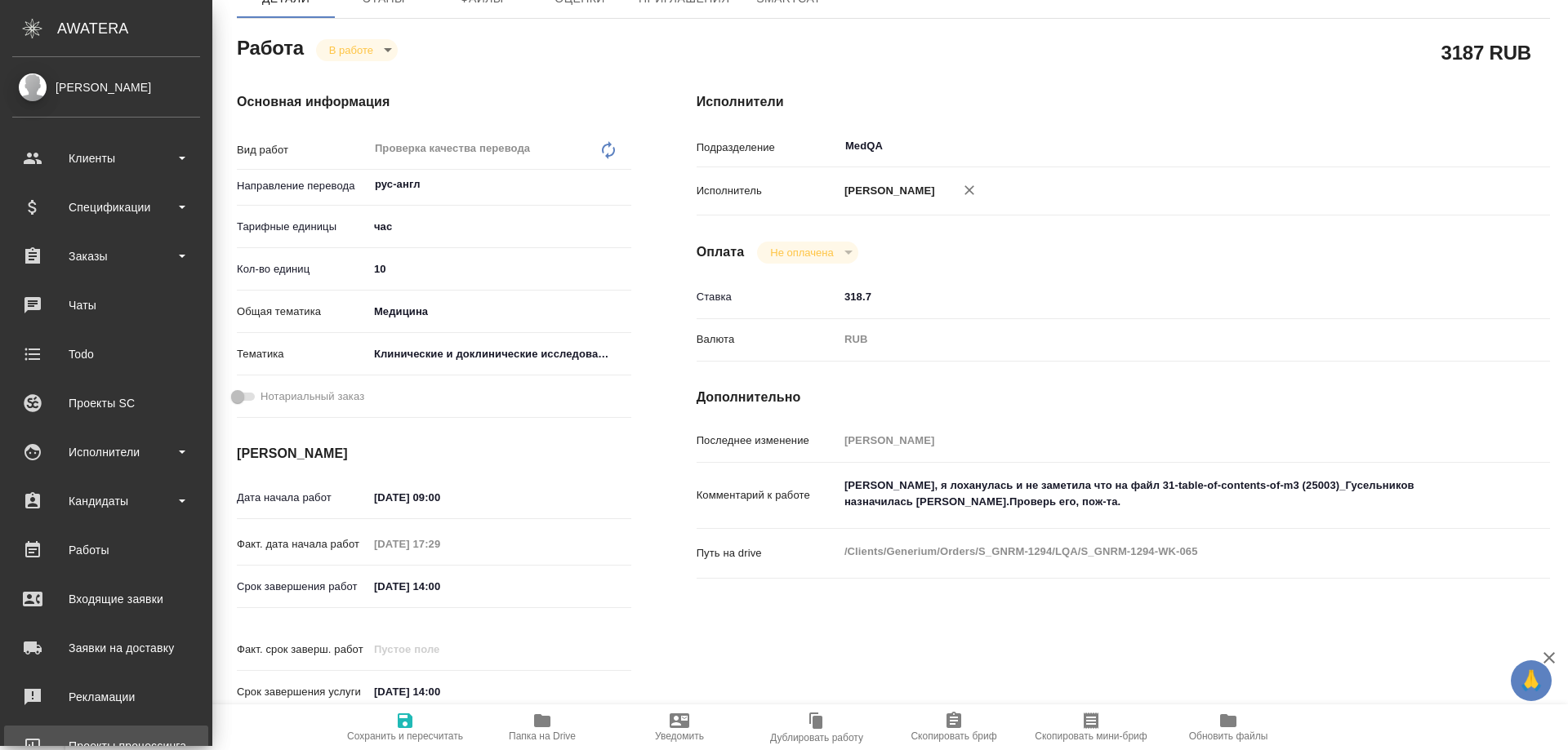
type textarea "x"
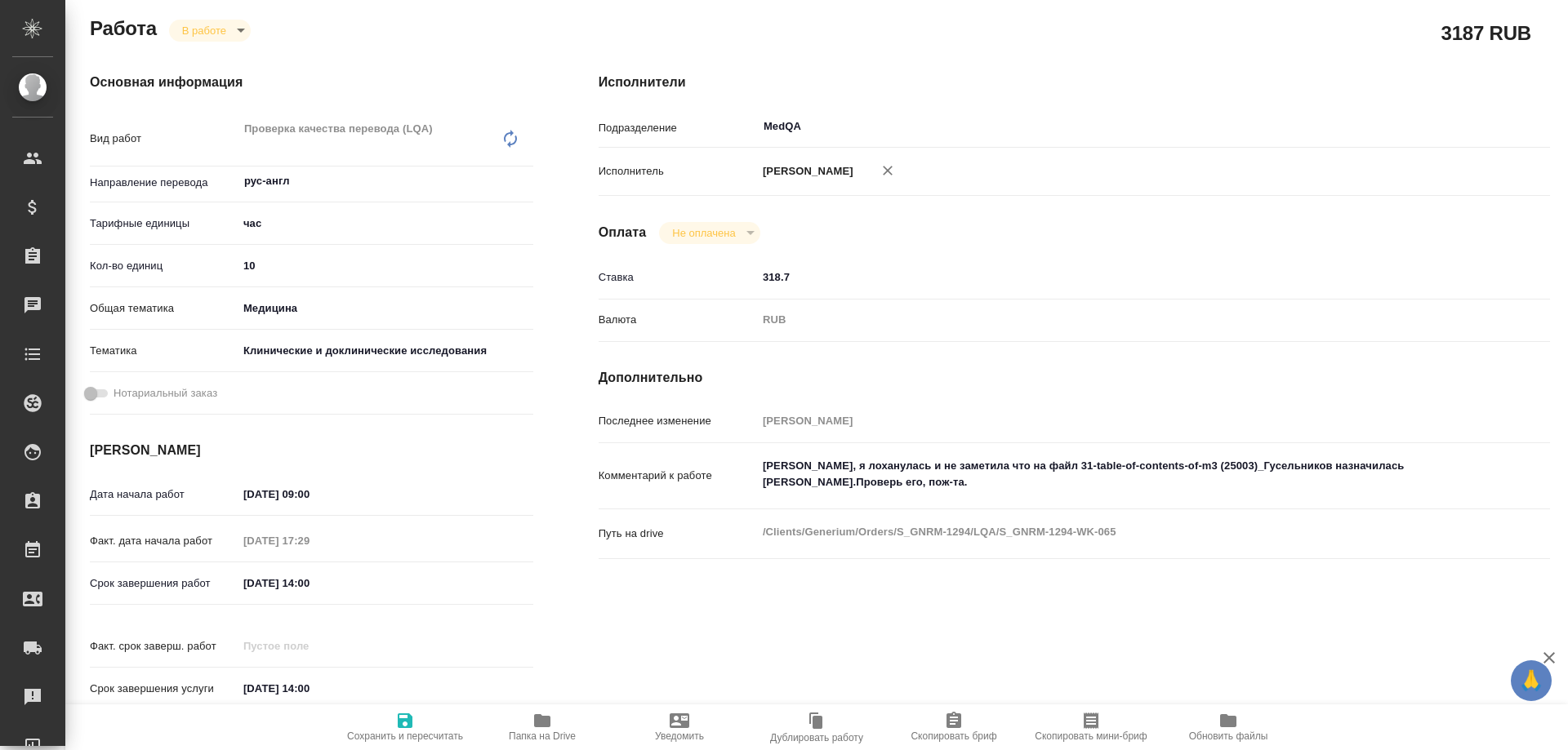
type textarea "x"
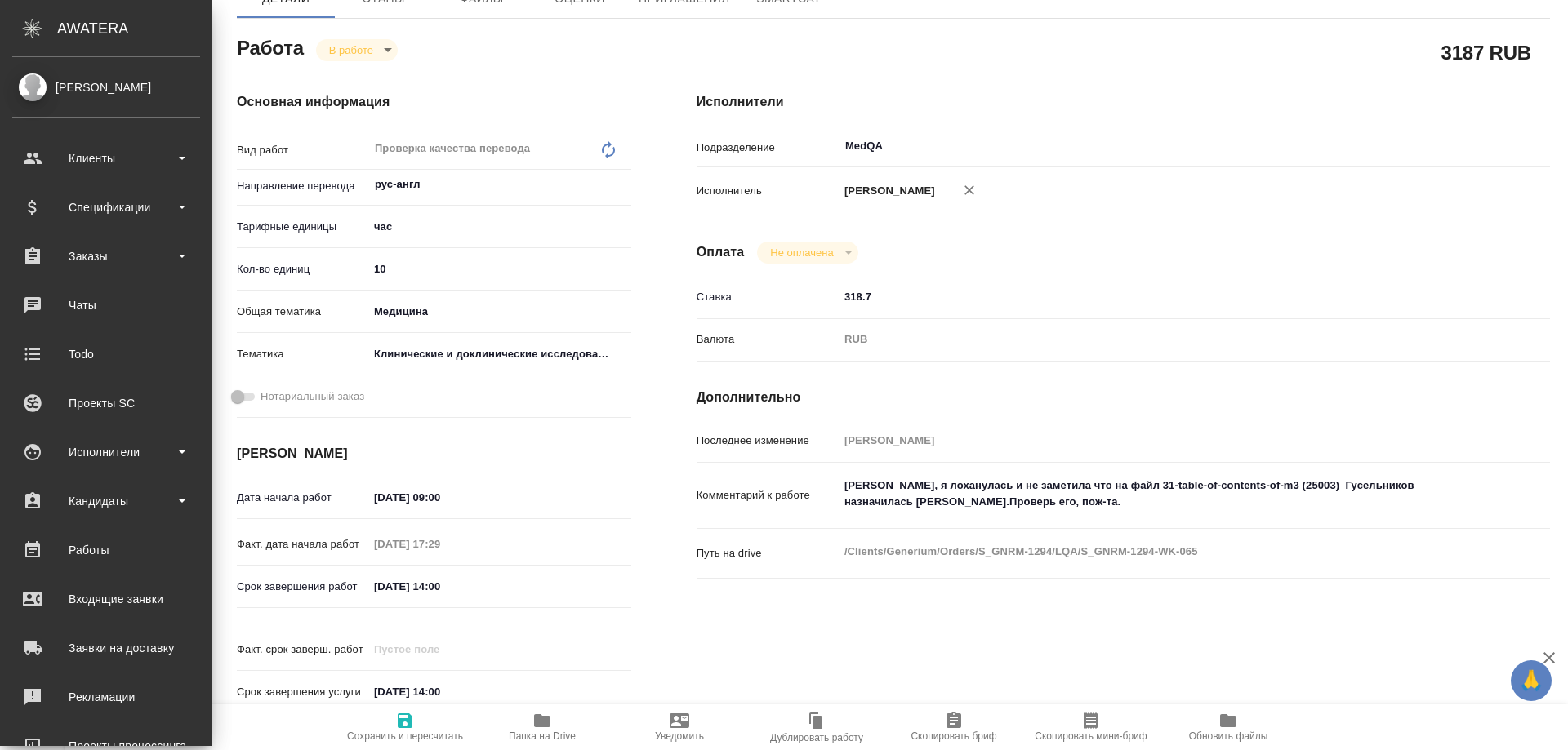
type textarea "x"
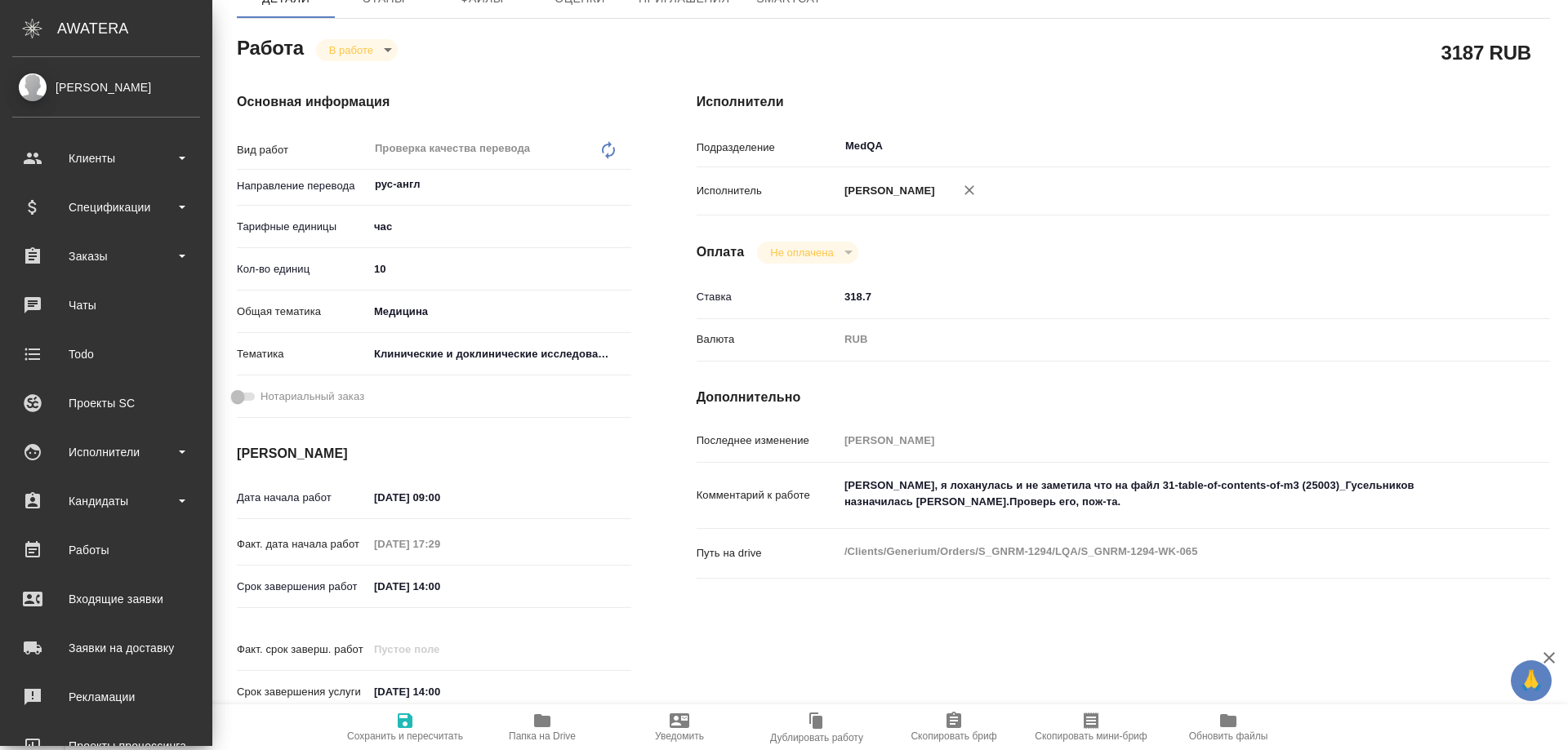
type textarea "x"
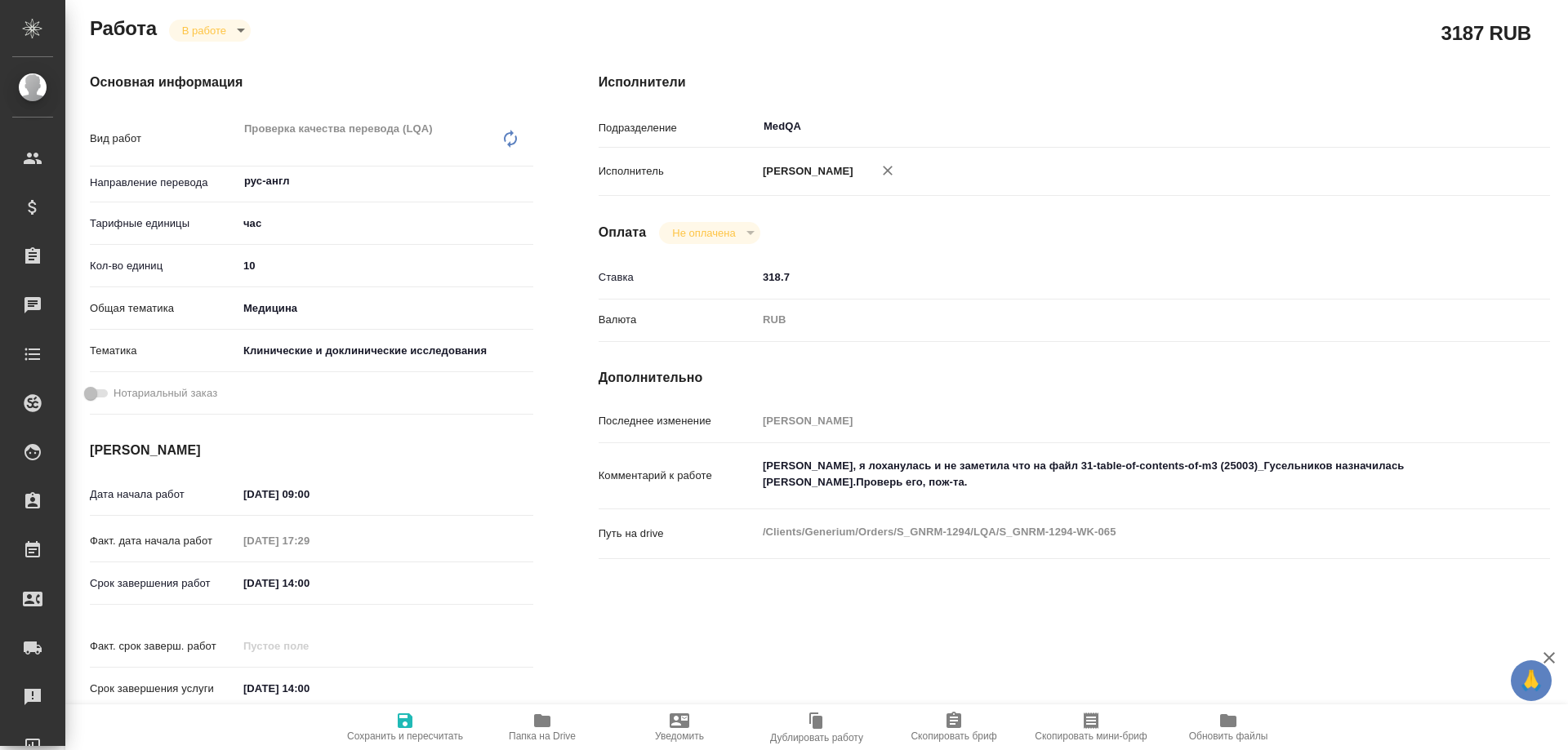
scroll to position [0, 0]
